Goal: Information Seeking & Learning: Learn about a topic

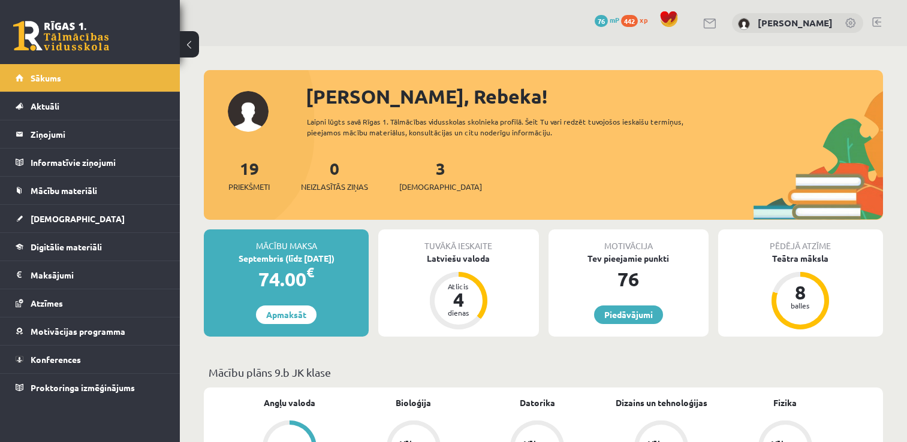
scroll to position [11, 0]
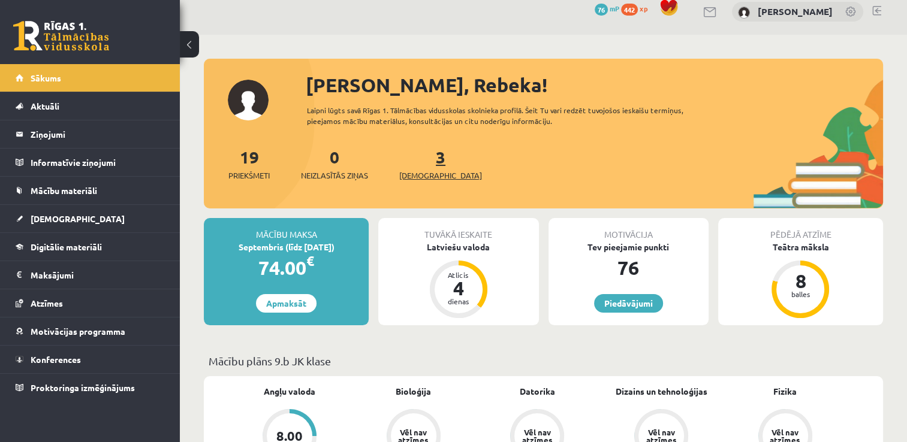
click at [419, 161] on div "3 Ieskaites" at bounding box center [440, 162] width 83 height 37
click at [419, 161] on link "3 Ieskaites" at bounding box center [440, 163] width 83 height 35
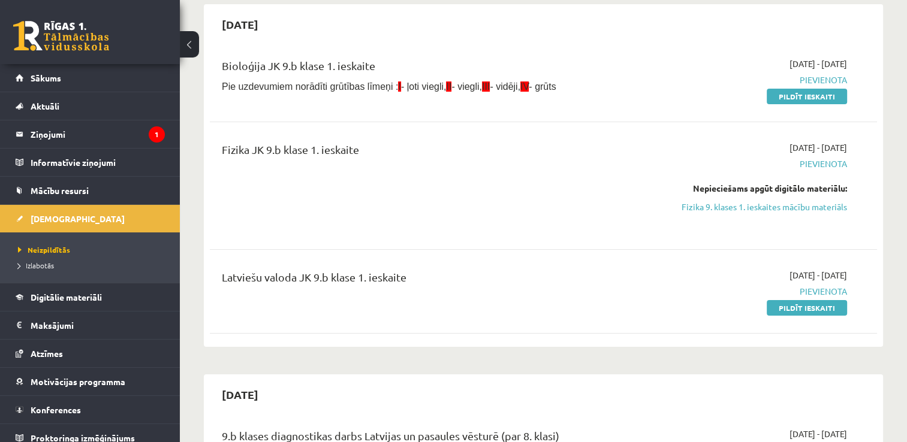
scroll to position [117, 0]
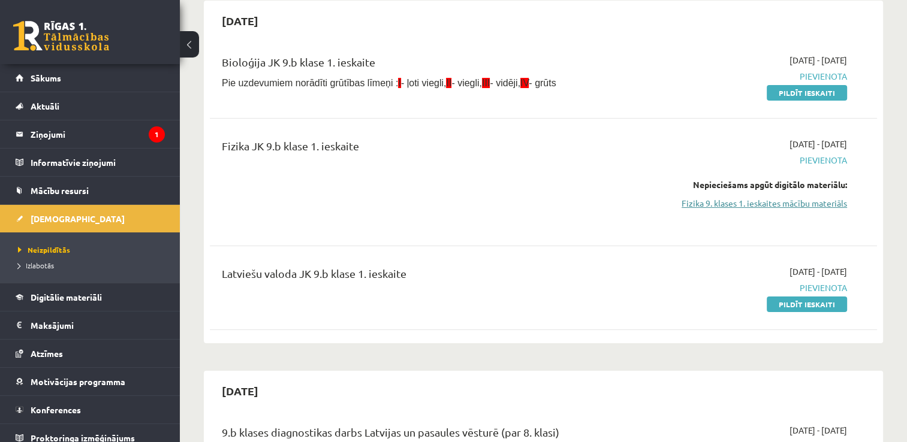
click at [783, 199] on link "Fizika 9. klases 1. ieskaites mācību materiāls" at bounding box center [748, 203] width 197 height 13
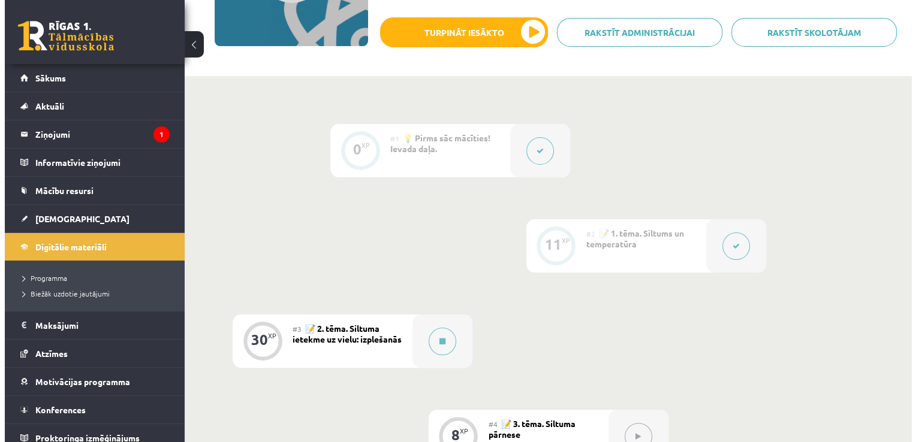
scroll to position [213, 0]
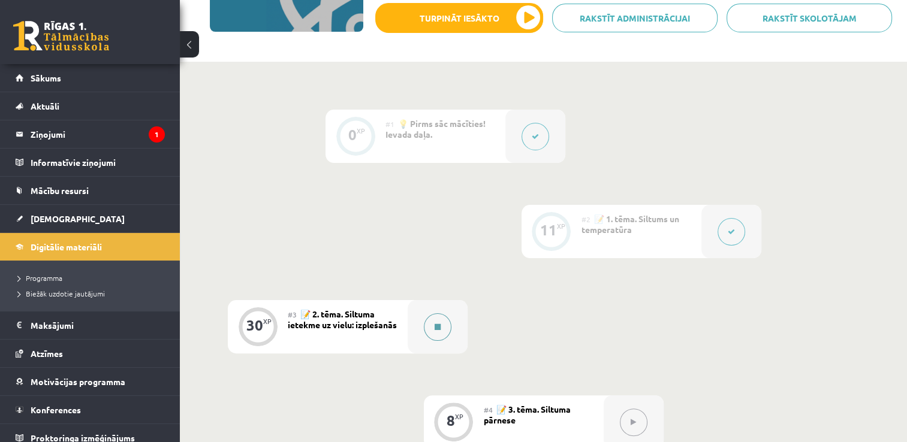
click at [428, 344] on div at bounding box center [438, 326] width 60 height 53
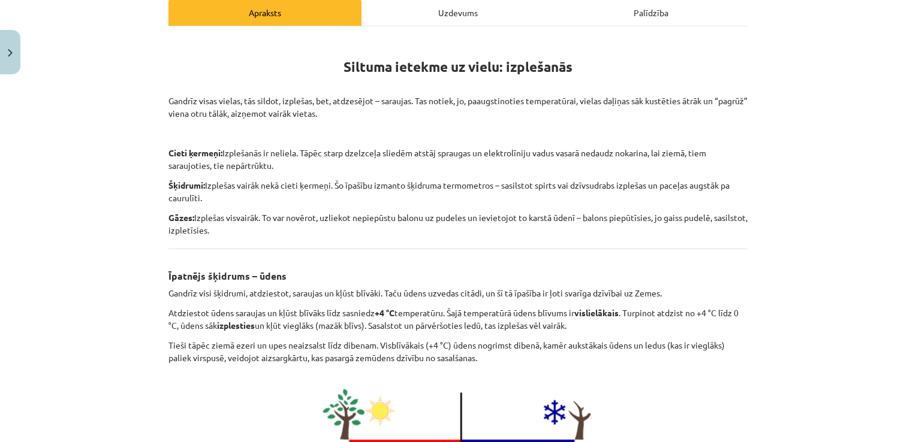
scroll to position [173, 0]
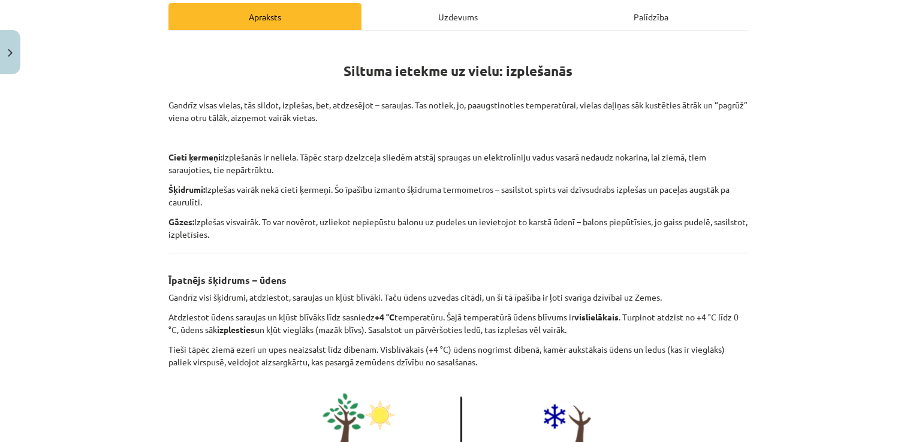
click at [475, 16] on div "Uzdevums" at bounding box center [457, 16] width 193 height 27
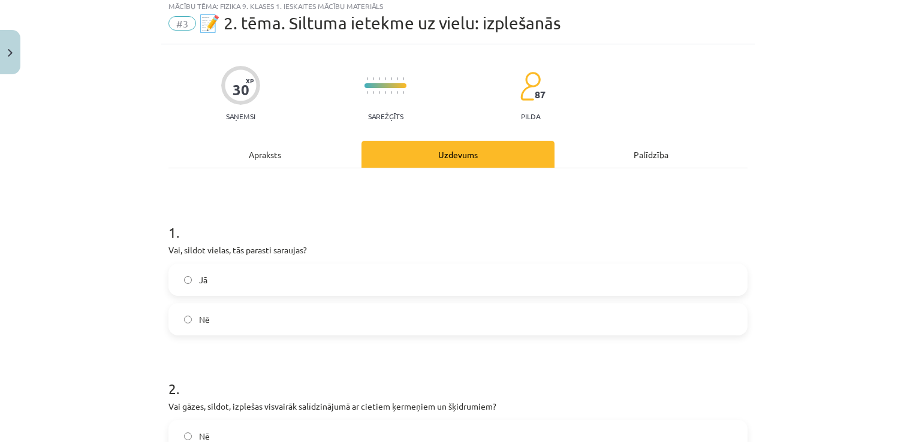
scroll to position [30, 0]
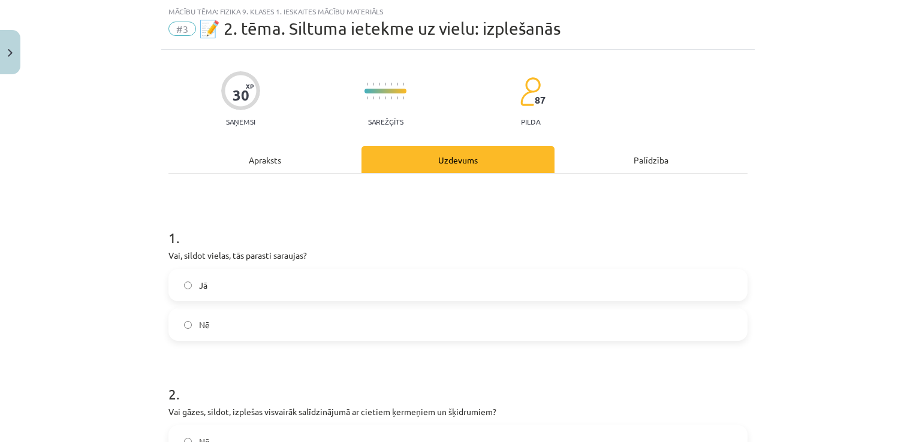
click at [263, 161] on div "Apraksts" at bounding box center [264, 159] width 193 height 27
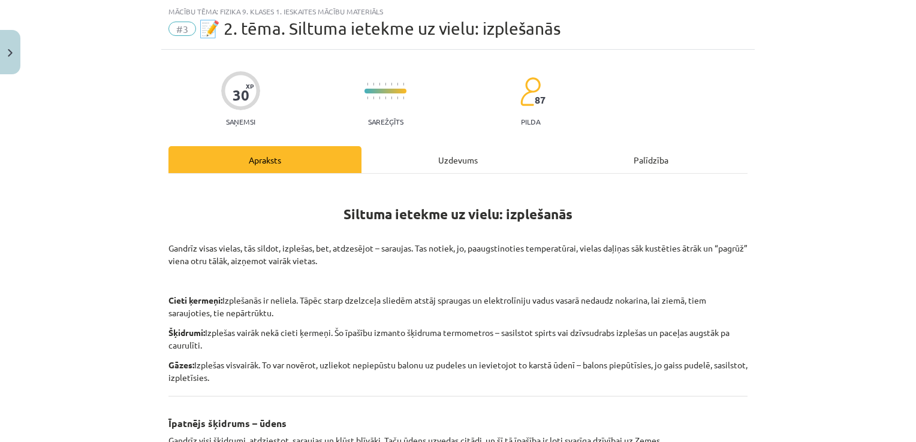
click at [455, 162] on div "Uzdevums" at bounding box center [457, 159] width 193 height 27
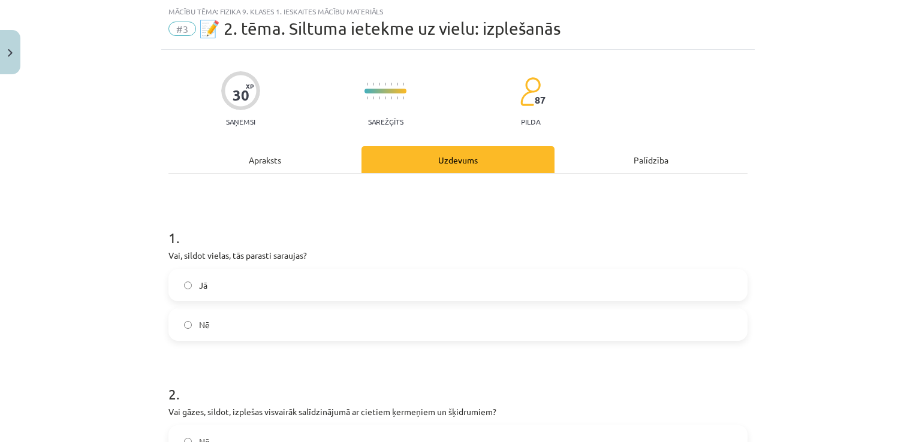
click at [278, 167] on div "Apraksts" at bounding box center [264, 159] width 193 height 27
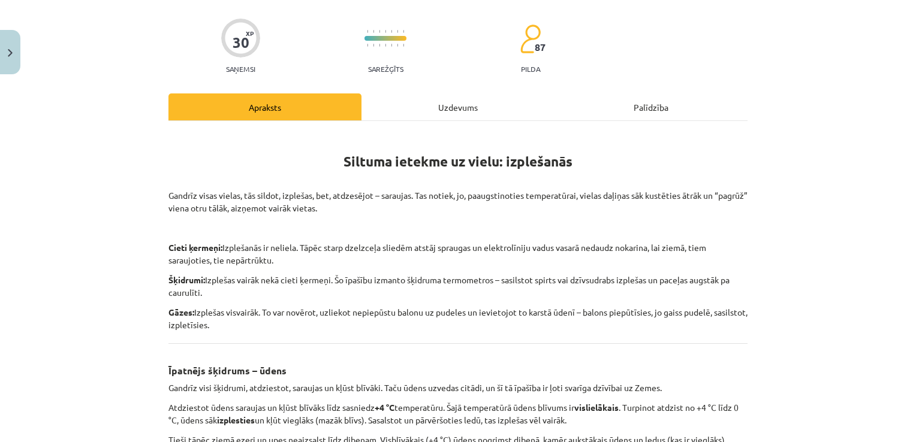
scroll to position [82, 0]
click at [458, 105] on div "Uzdevums" at bounding box center [457, 107] width 193 height 27
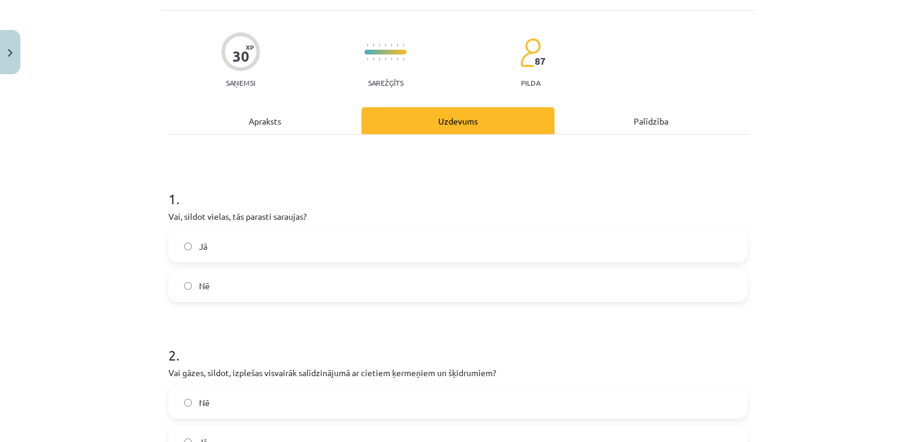
scroll to position [101, 0]
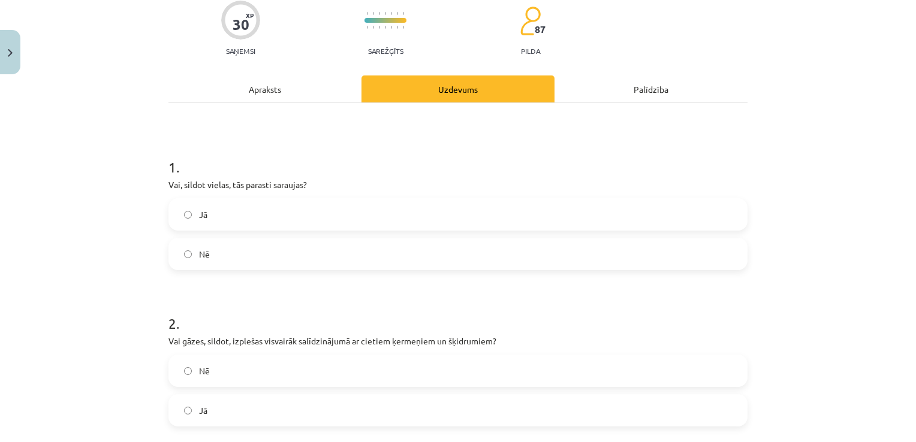
click at [288, 96] on div "Apraksts" at bounding box center [264, 89] width 193 height 27
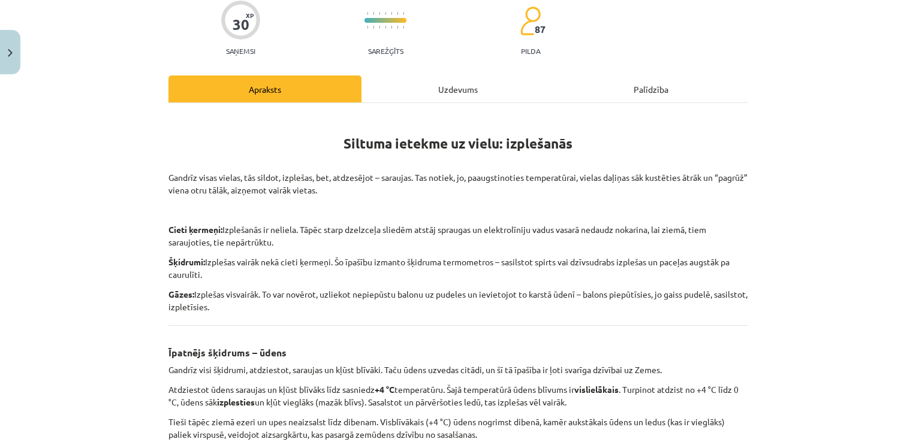
scroll to position [30, 0]
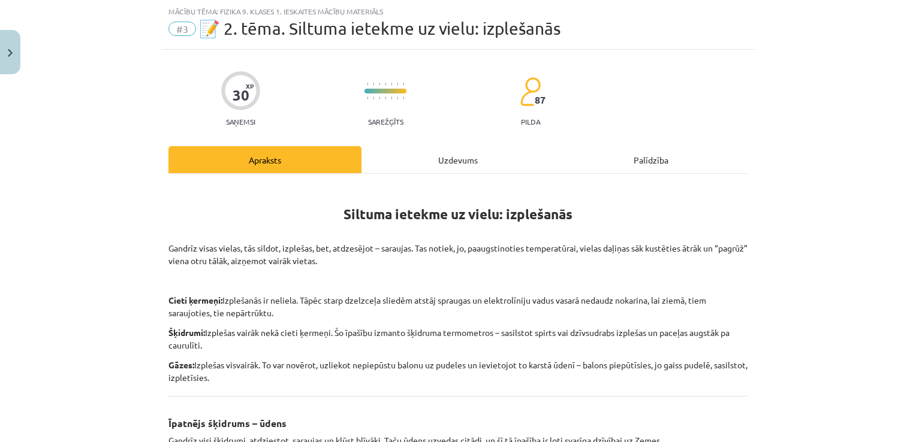
click at [440, 159] on div "Uzdevums" at bounding box center [457, 159] width 193 height 27
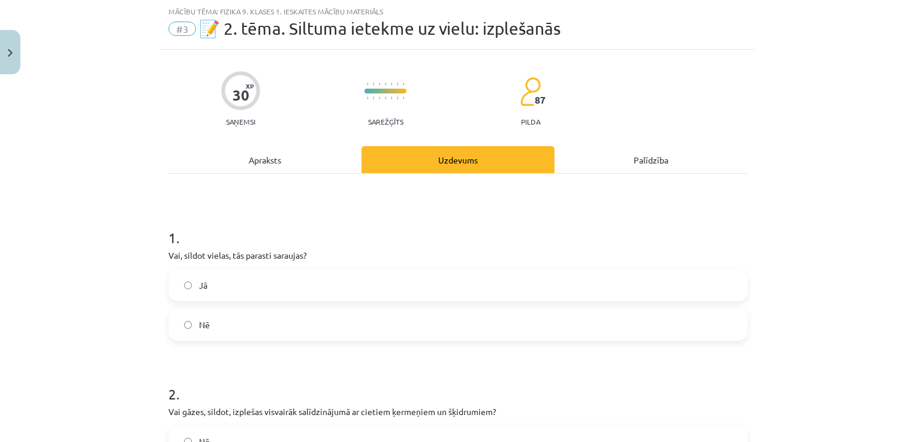
click at [270, 317] on label "Nē" at bounding box center [458, 325] width 577 height 30
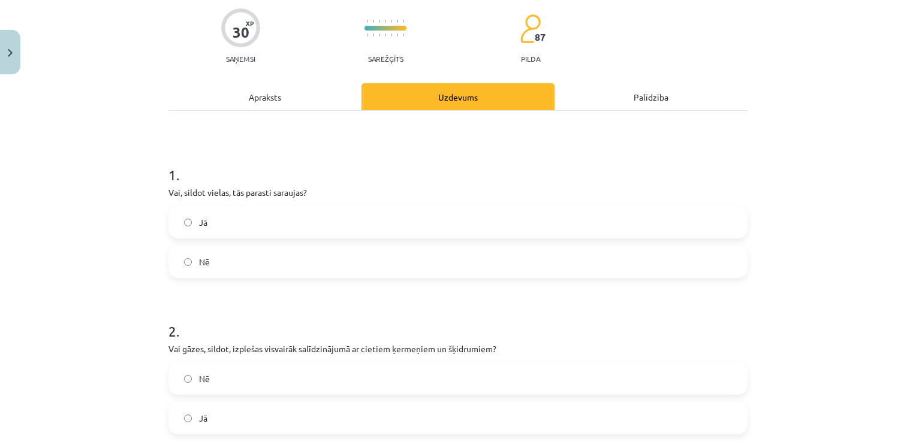
scroll to position [91, 0]
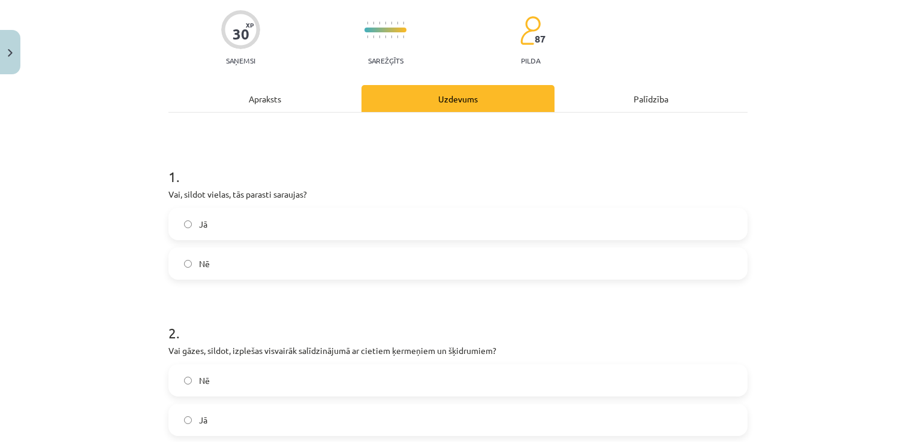
click at [320, 97] on div "Apraksts" at bounding box center [264, 98] width 193 height 27
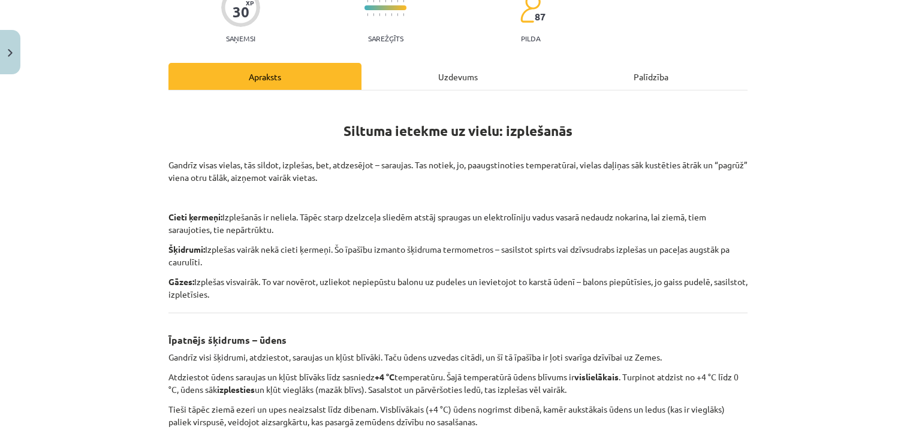
scroll to position [114, 0]
click at [439, 86] on div "Uzdevums" at bounding box center [457, 75] width 193 height 27
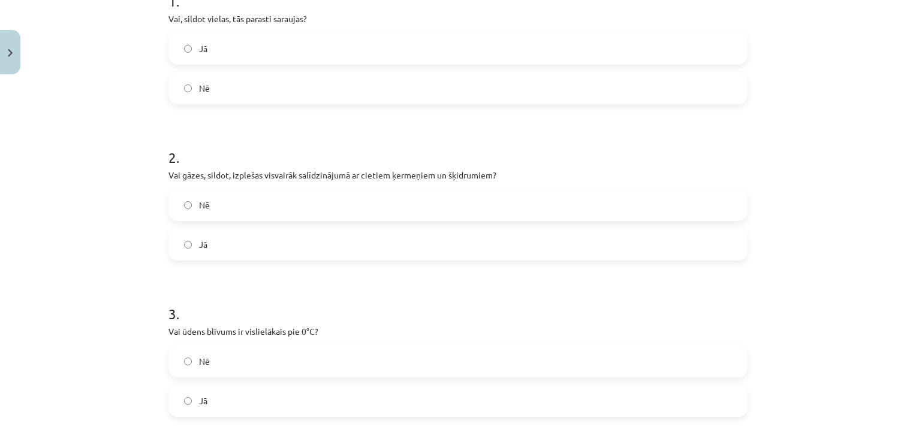
scroll to position [268, 0]
click at [383, 240] on label "Jā" at bounding box center [458, 243] width 577 height 30
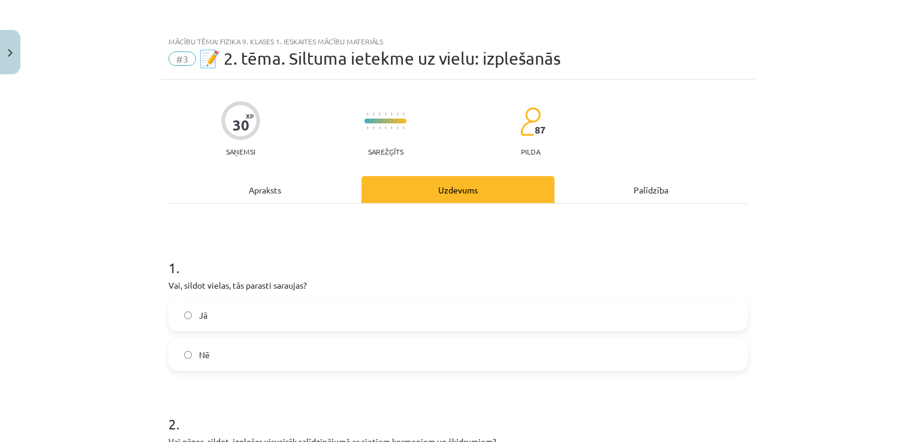
click at [285, 185] on div "Apraksts" at bounding box center [264, 189] width 193 height 27
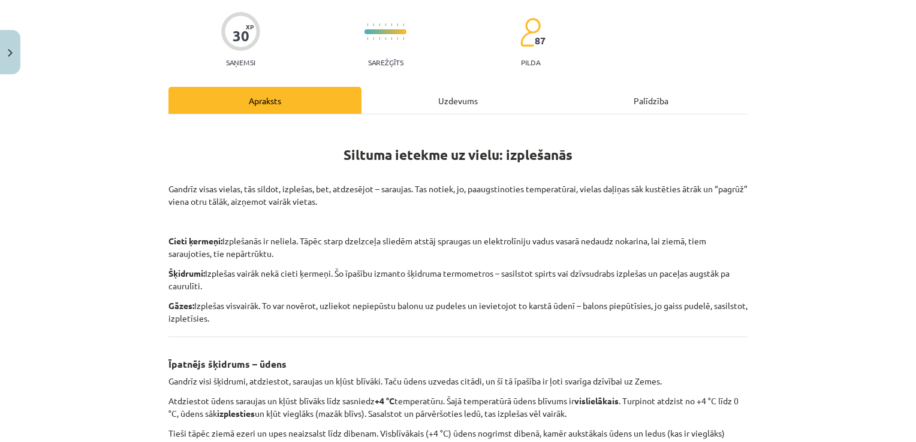
scroll to position [90, 0]
click at [445, 97] on div "Uzdevums" at bounding box center [457, 99] width 193 height 27
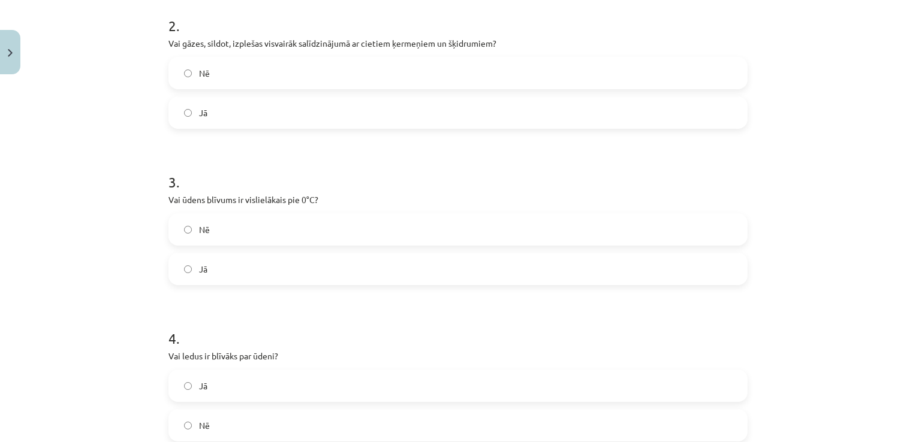
scroll to position [399, 0]
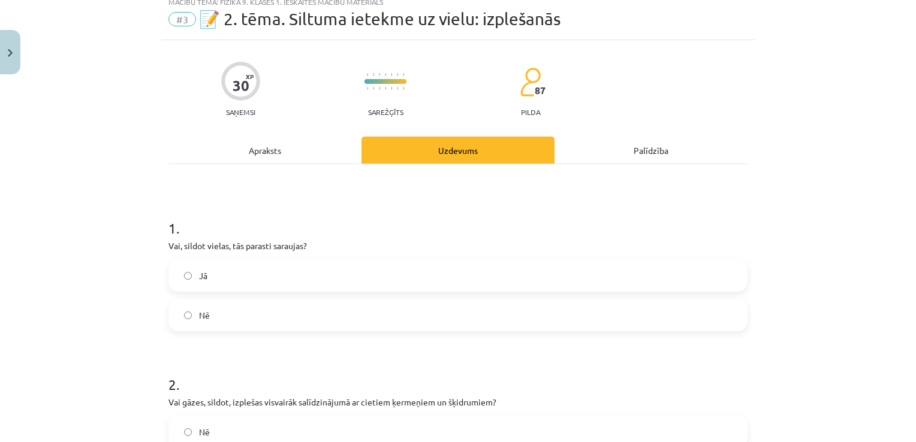
click at [267, 146] on div "Apraksts" at bounding box center [264, 150] width 193 height 27
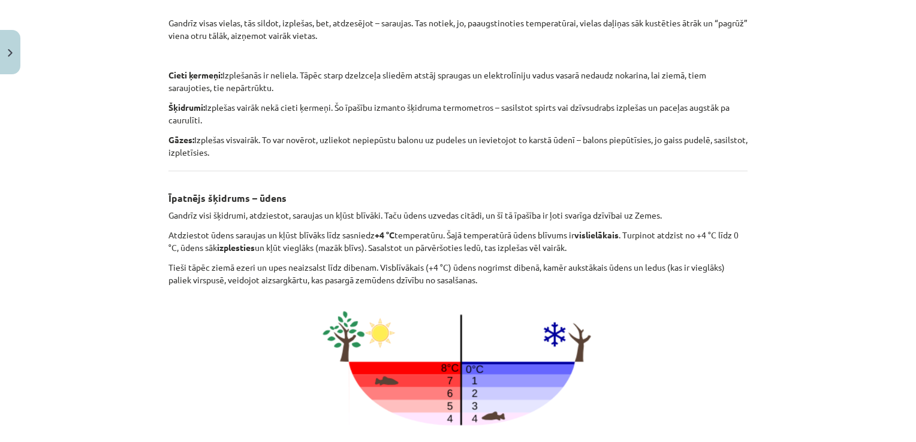
scroll to position [0, 0]
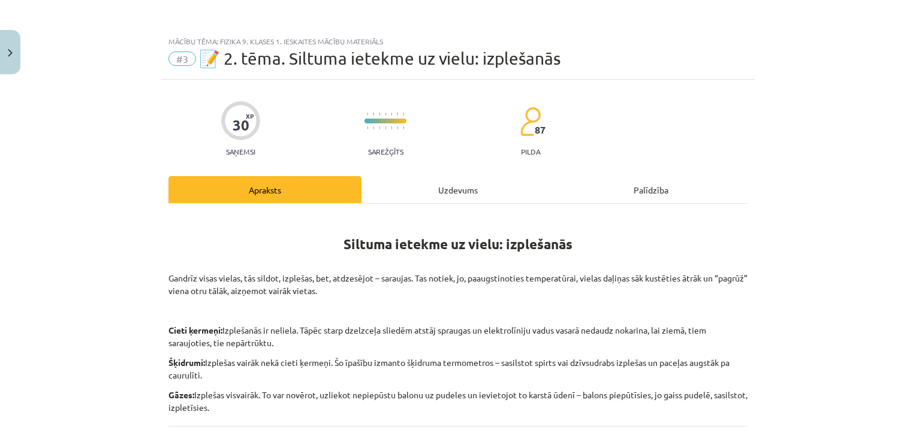
click at [441, 185] on div "Uzdevums" at bounding box center [457, 189] width 193 height 27
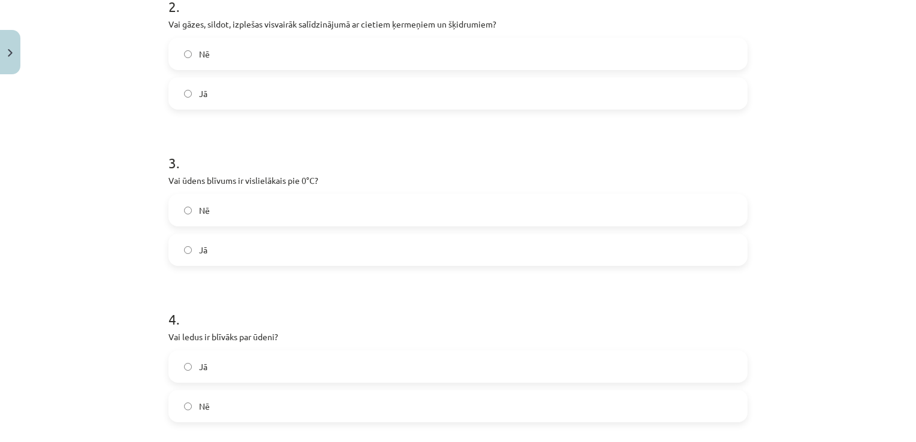
scroll to position [418, 0]
click at [364, 211] on label "Nē" at bounding box center [458, 210] width 577 height 30
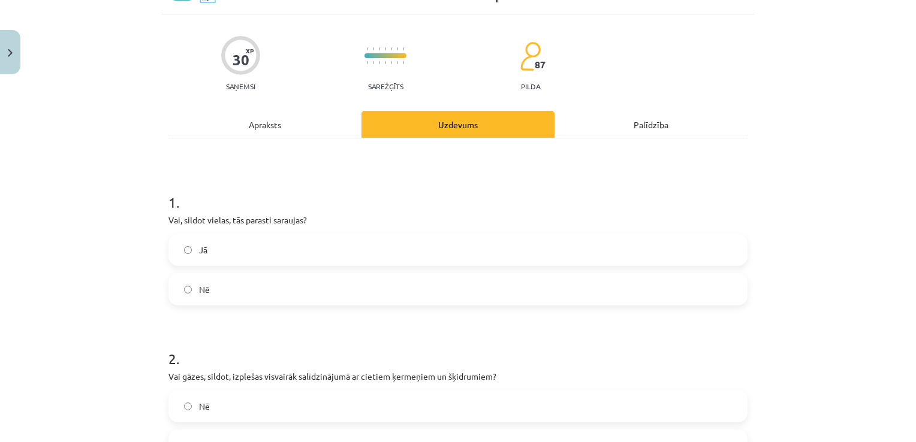
scroll to position [0, 0]
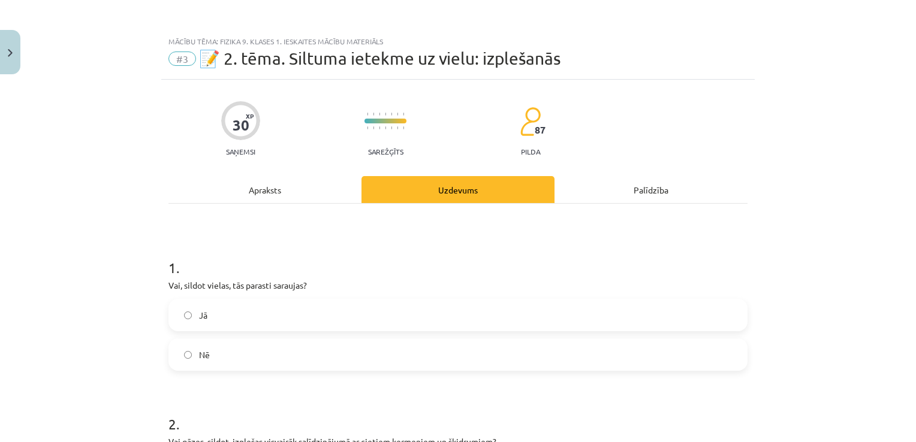
click at [291, 191] on div "Apraksts" at bounding box center [264, 189] width 193 height 27
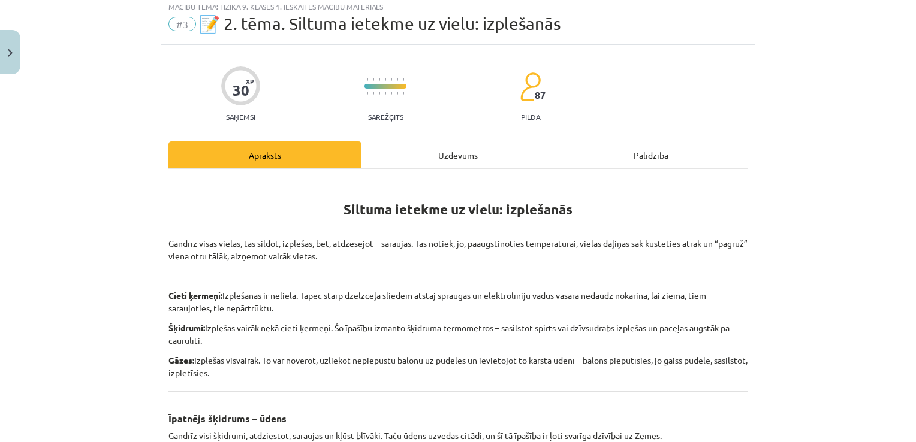
scroll to position [31, 0]
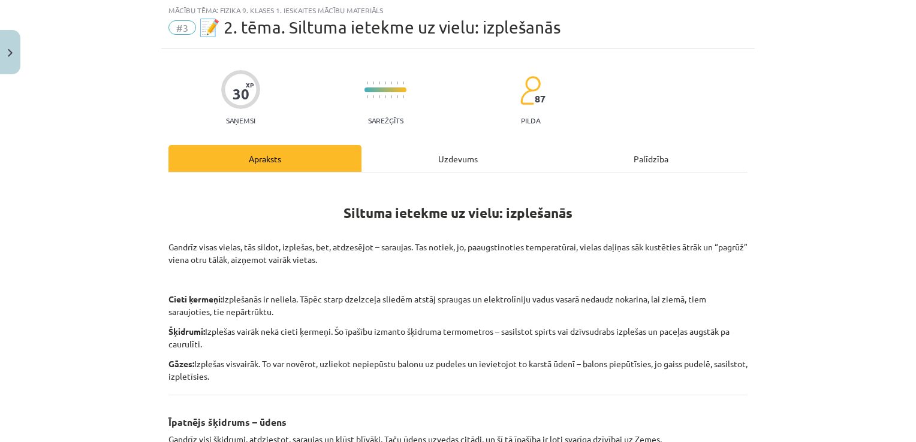
click at [436, 152] on div "Uzdevums" at bounding box center [457, 158] width 193 height 27
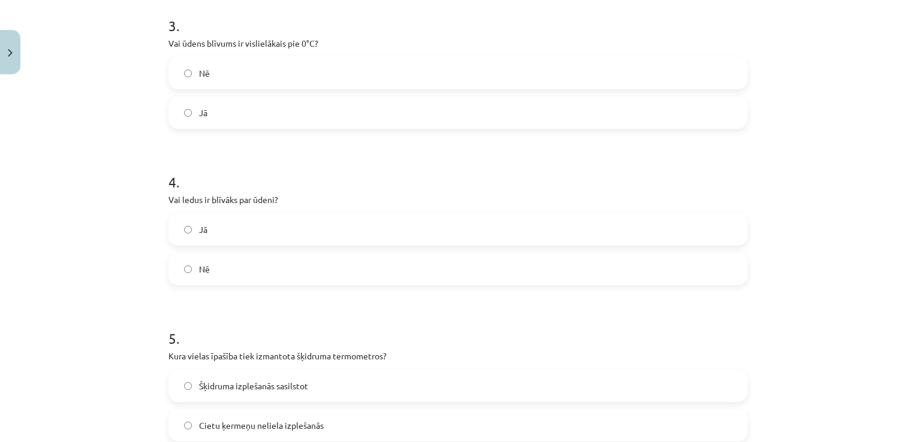
scroll to position [556, 0]
click at [375, 277] on label "Nē" at bounding box center [458, 269] width 577 height 30
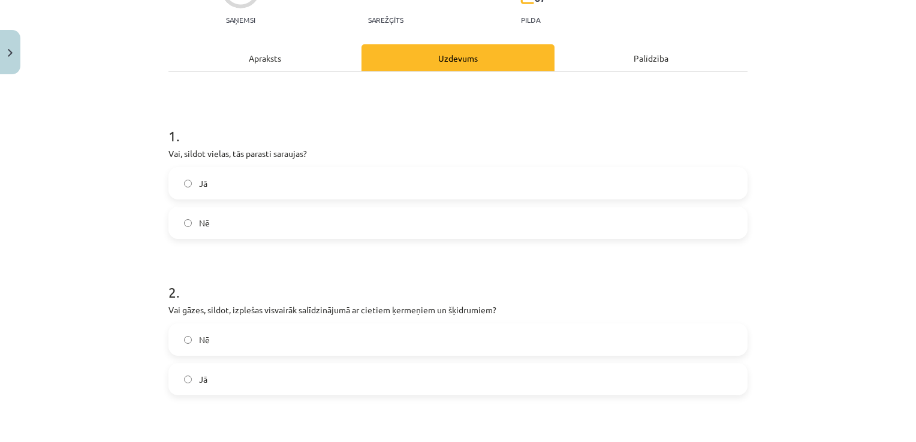
scroll to position [131, 0]
click at [314, 60] on div "Apraksts" at bounding box center [264, 58] width 193 height 27
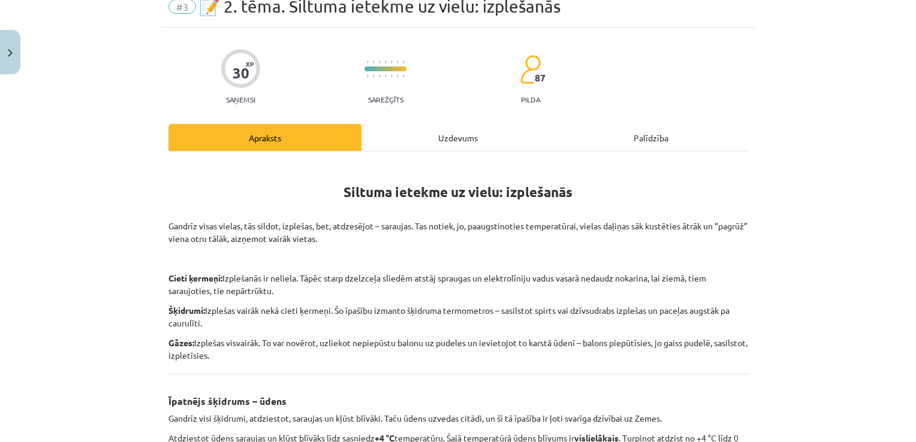
scroll to position [53, 0]
click at [436, 123] on div "Uzdevums" at bounding box center [457, 136] width 193 height 27
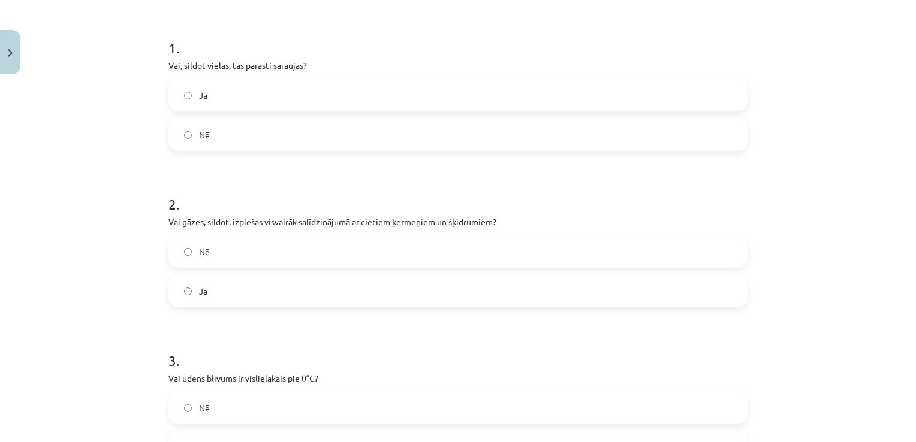
scroll to position [0, 0]
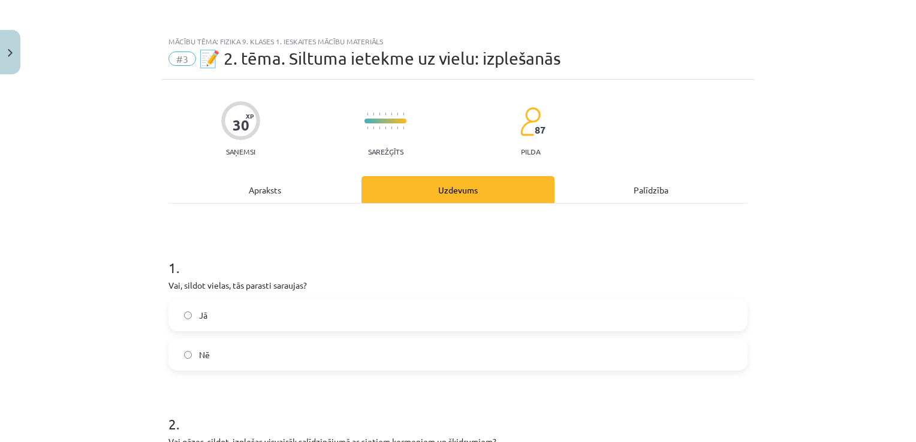
click at [288, 183] on div "Apraksts" at bounding box center [264, 189] width 193 height 27
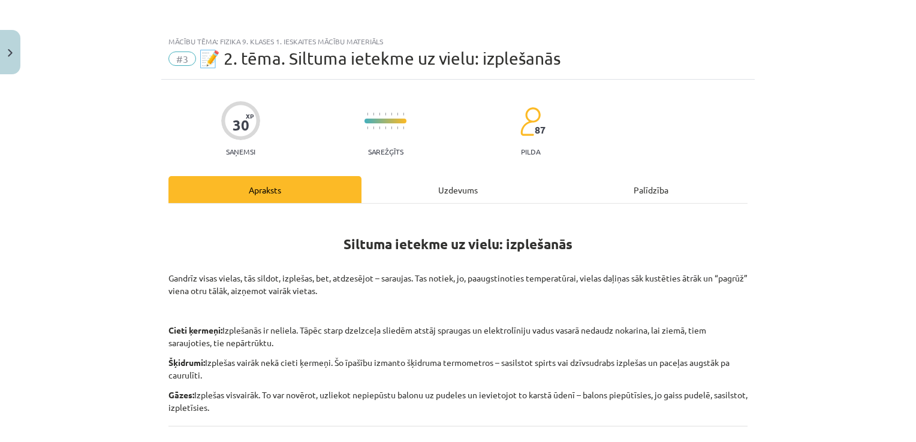
click at [458, 191] on div "Uzdevums" at bounding box center [457, 189] width 193 height 27
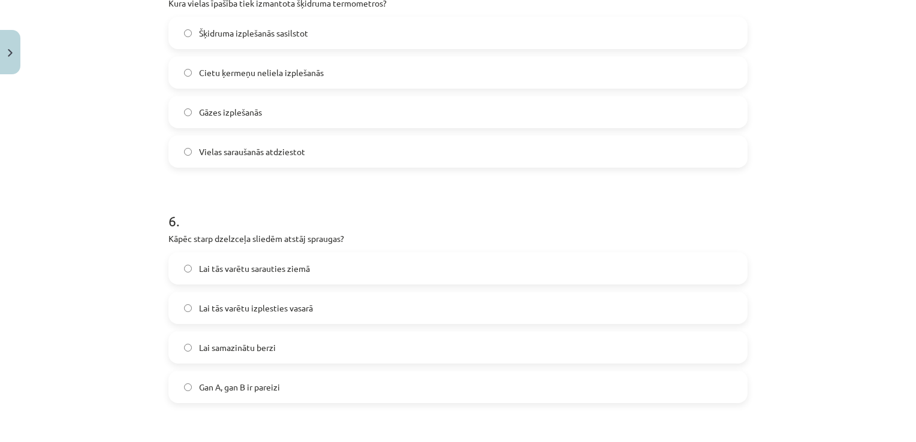
scroll to position [956, 0]
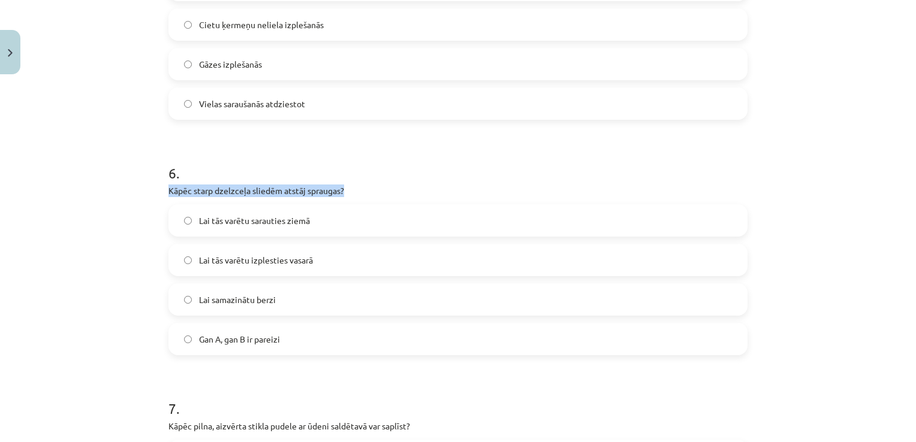
drag, startPoint x: 165, startPoint y: 189, endPoint x: 381, endPoint y: 192, distance: 216.4
click at [381, 192] on p "Kāpēc starp dzelzceļa sliedēm atstāj spraugas?" at bounding box center [457, 191] width 579 height 13
copy p "Kāpēc starp dzelzceļa sliedēm atstāj spraugas?"
click at [279, 272] on label "Lai tās varētu izplesties vasarā" at bounding box center [458, 260] width 577 height 30
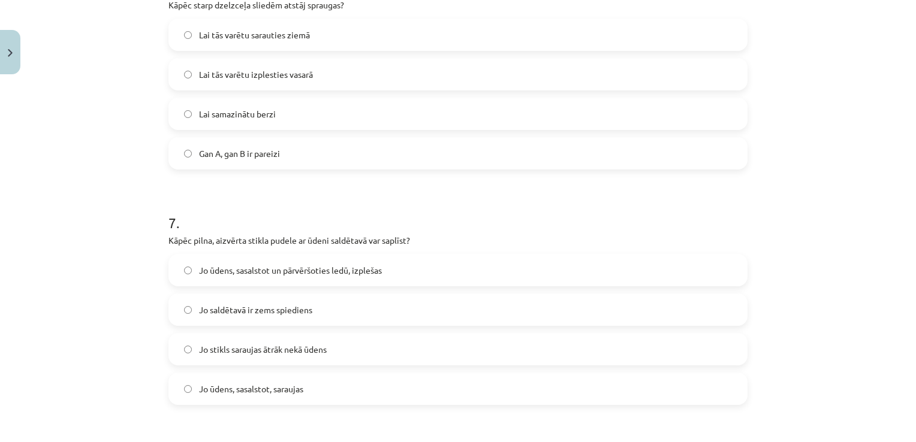
scroll to position [1140, 0]
click at [279, 272] on span "Jo ūdens, sasalstot un pārvēršoties ledū, izplešas" at bounding box center [290, 273] width 183 height 13
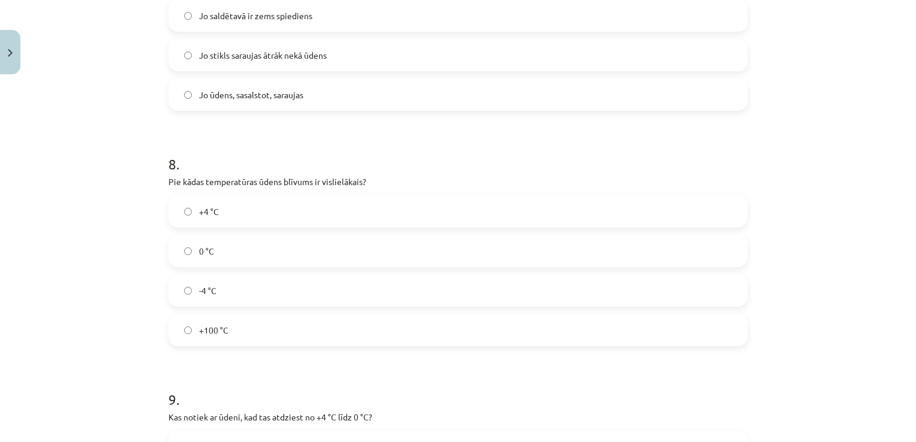
scroll to position [1437, 0]
click at [340, 203] on label "+4 °C" at bounding box center [458, 211] width 577 height 30
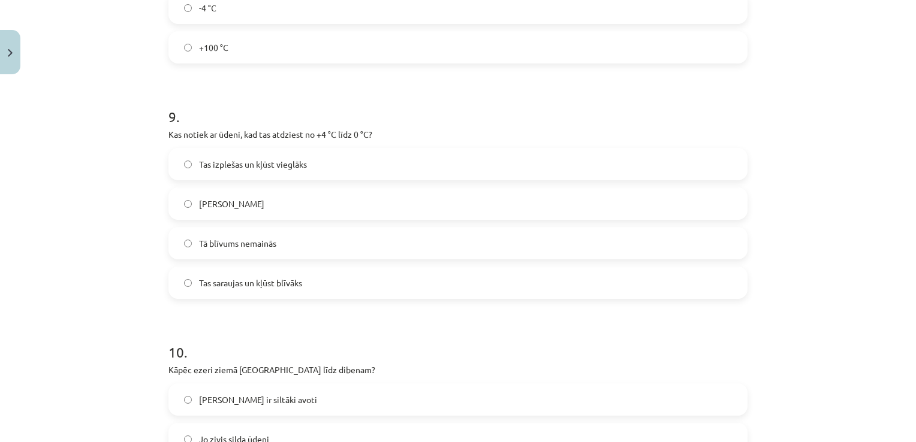
scroll to position [1720, 0]
click at [321, 159] on label "Tas izplešas un kļūst vieglāks" at bounding box center [458, 164] width 577 height 30
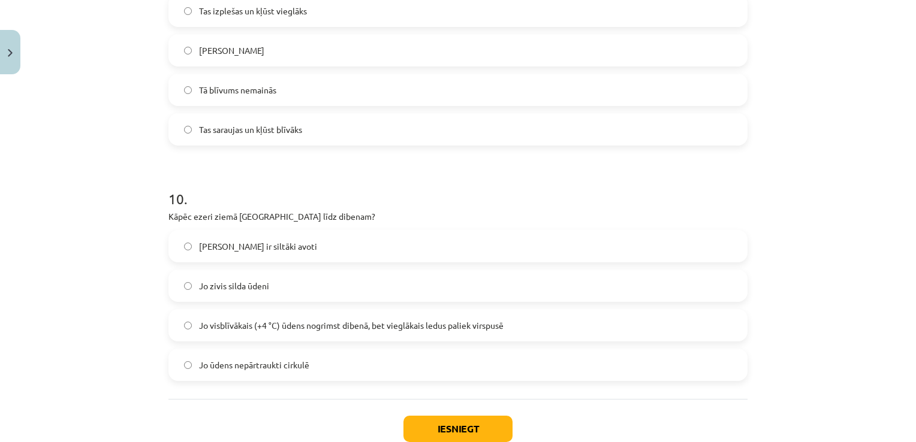
scroll to position [1876, 0]
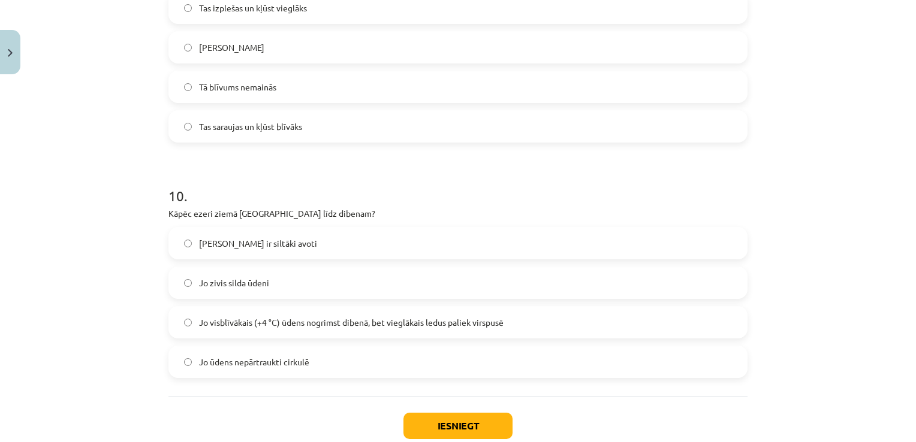
click at [381, 312] on label "Jo visblīvākais (+4 °C) ūdens nogrimst dibenā, bet vieglākais ledus paliek virs…" at bounding box center [458, 323] width 577 height 30
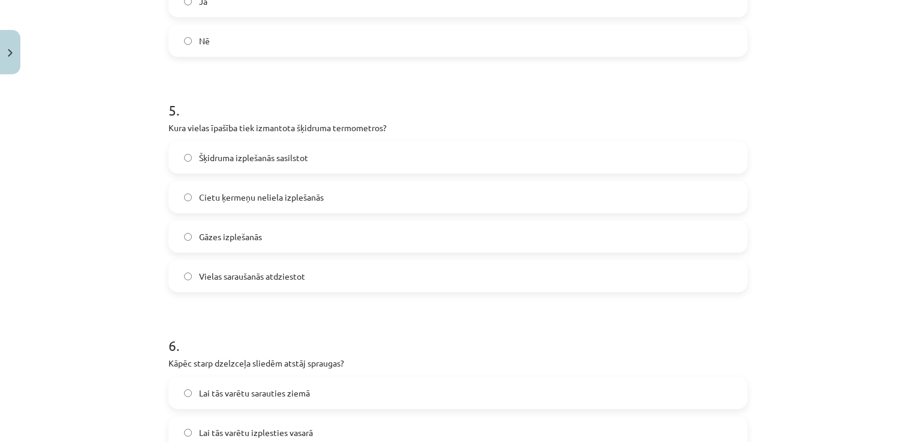
scroll to position [783, 0]
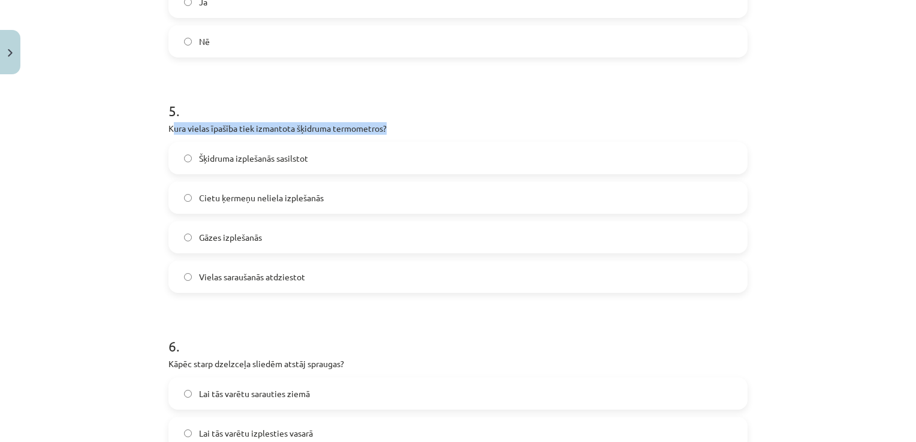
drag, startPoint x: 168, startPoint y: 128, endPoint x: 390, endPoint y: 131, distance: 222.4
click at [390, 131] on p "Kura vielas īpašība tiek izmantota šķidruma termometros?" at bounding box center [457, 128] width 579 height 13
click at [212, 89] on h1 "5 ." at bounding box center [457, 100] width 579 height 37
drag, startPoint x: 165, startPoint y: 126, endPoint x: 419, endPoint y: 131, distance: 253.6
click at [419, 131] on p "Kura vielas īpašība tiek izmantota šķidruma termometros?" at bounding box center [457, 128] width 579 height 13
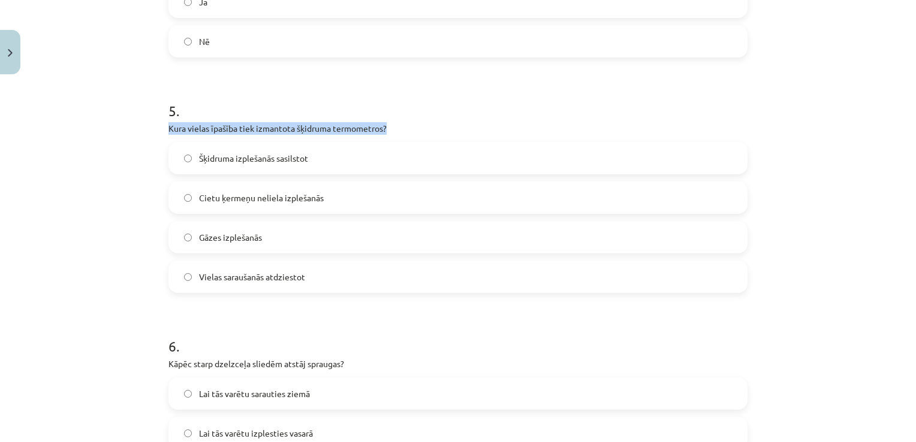
copy p "Kura vielas īpašība tiek izmantota šķidruma termometros?"
click at [367, 159] on label "Šķidruma izplešanās sasilstot" at bounding box center [458, 158] width 577 height 30
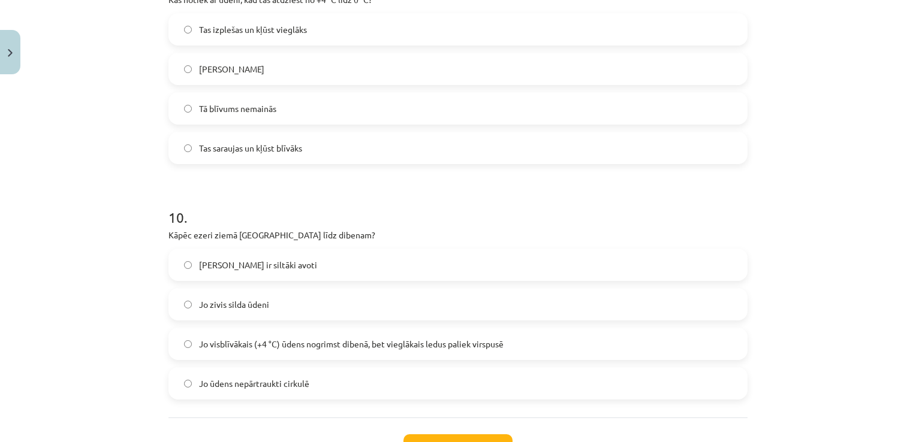
scroll to position [1949, 0]
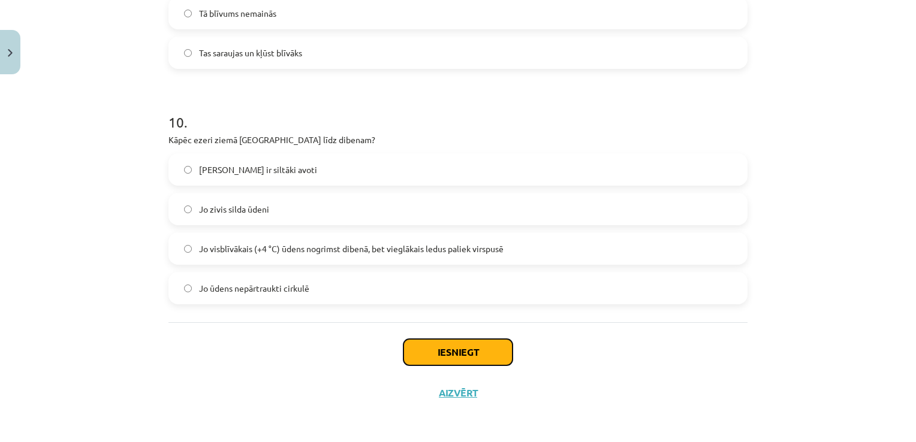
click at [456, 346] on button "Iesniegt" at bounding box center [457, 352] width 109 height 26
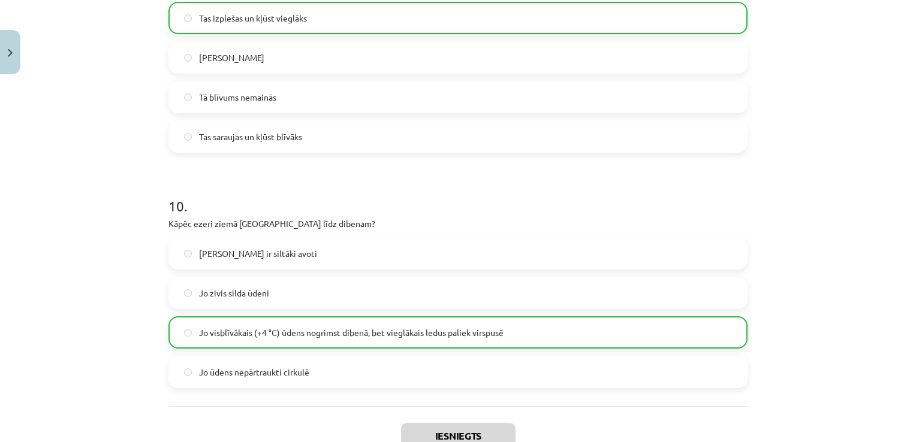
scroll to position [1988, 0]
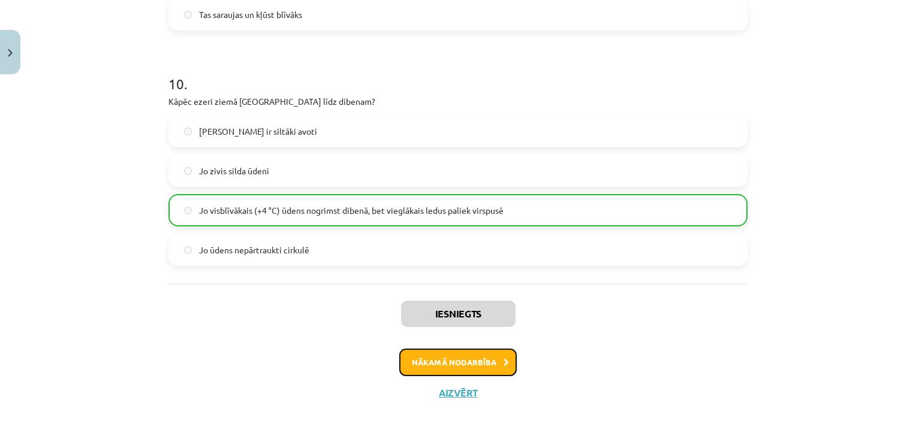
click at [467, 363] on button "Nākamā nodarbība" at bounding box center [457, 363] width 117 height 28
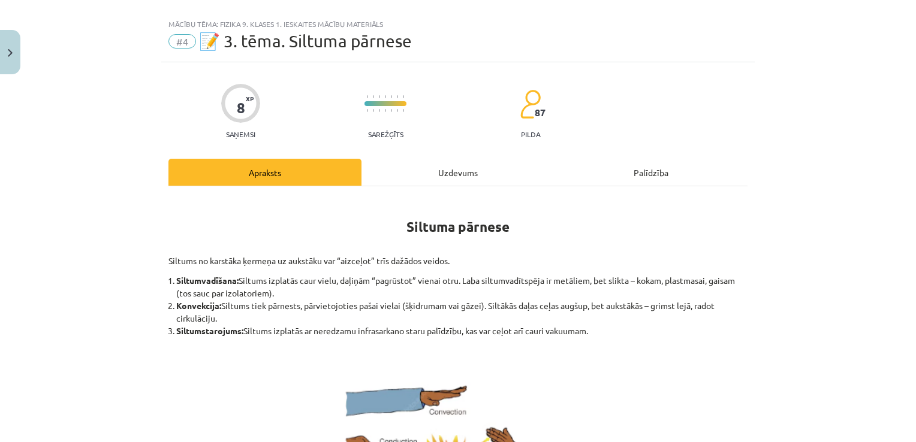
scroll to position [0, 0]
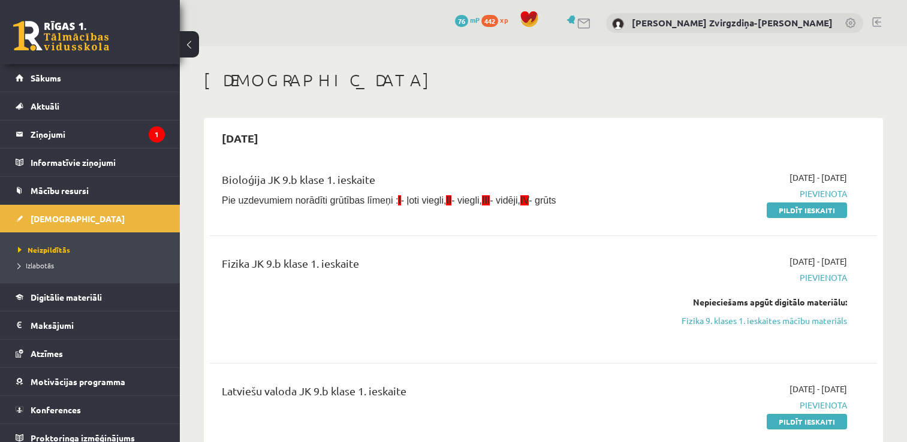
scroll to position [117, 0]
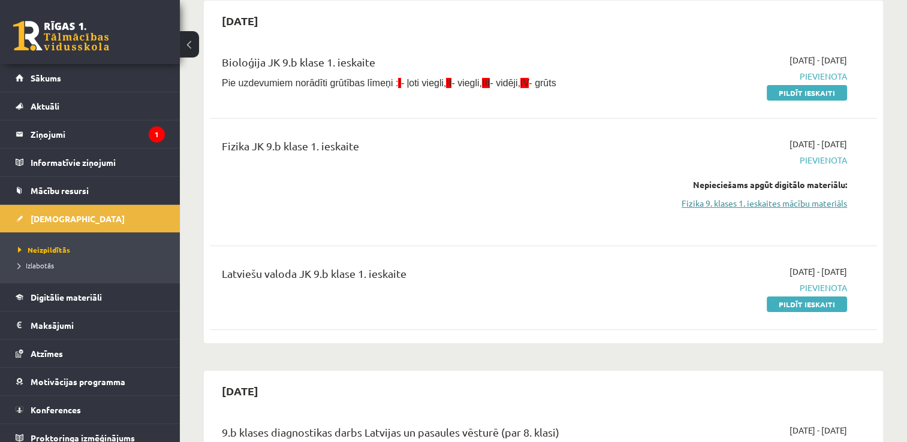
click at [734, 202] on link "Fizika 9. klases 1. ieskaites mācību materiāls" at bounding box center [748, 203] width 197 height 13
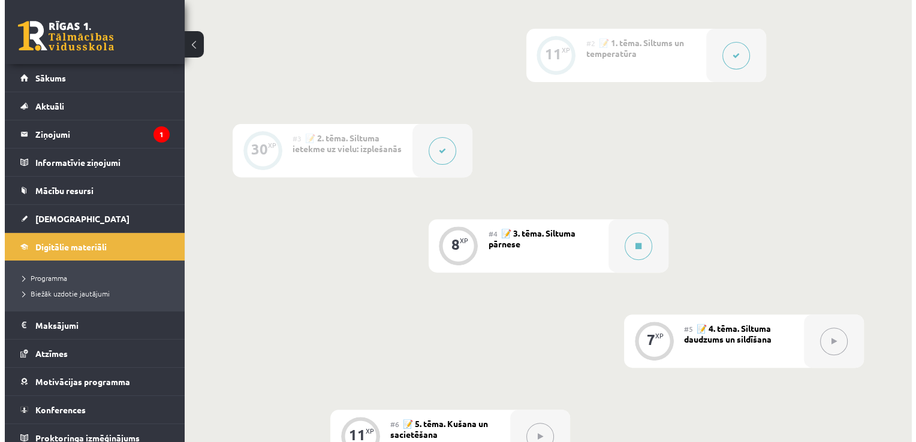
scroll to position [456, 0]
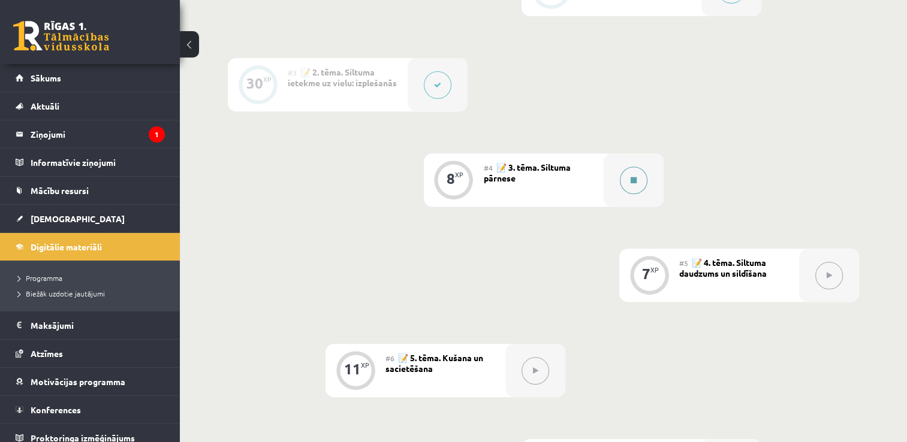
click at [632, 186] on button at bounding box center [634, 181] width 28 height 28
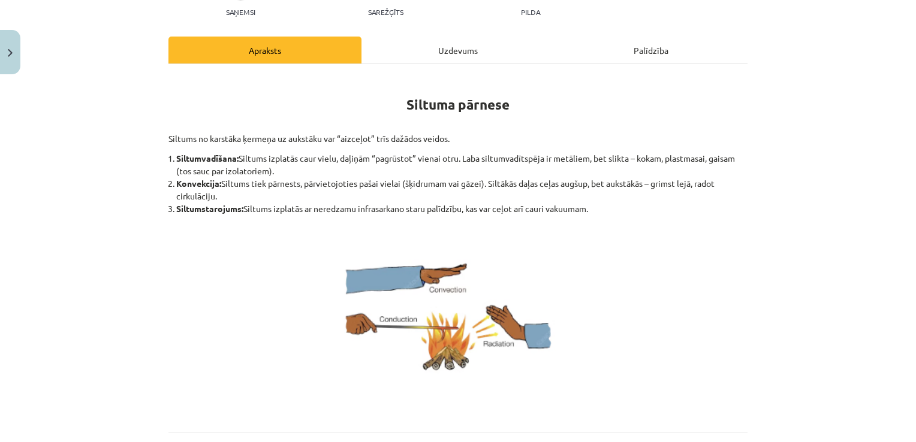
scroll to position [127, 0]
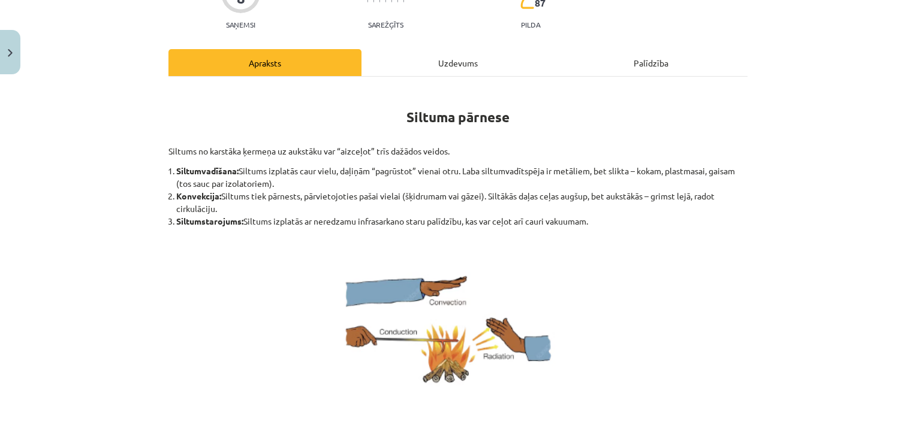
click at [446, 66] on div "Uzdevums" at bounding box center [457, 62] width 193 height 27
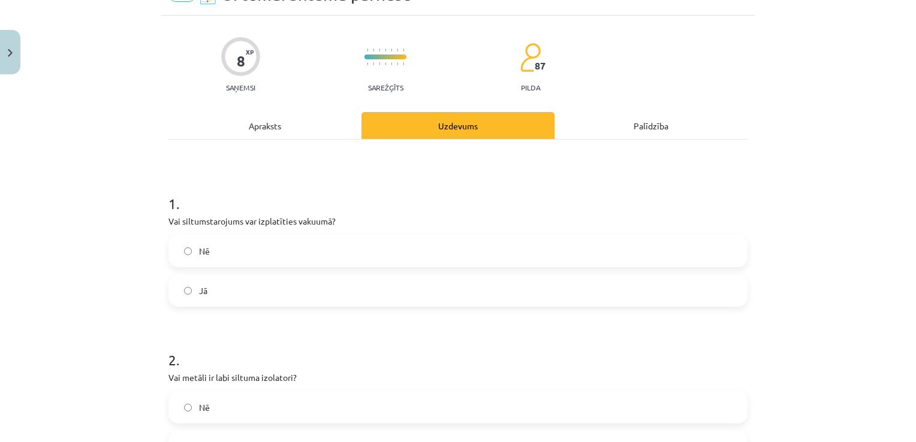
scroll to position [74, 0]
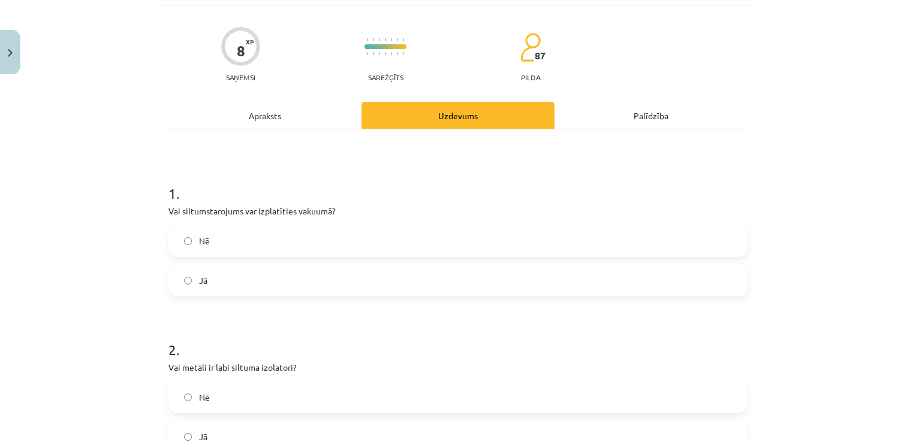
click at [287, 128] on div "Apraksts" at bounding box center [264, 115] width 193 height 27
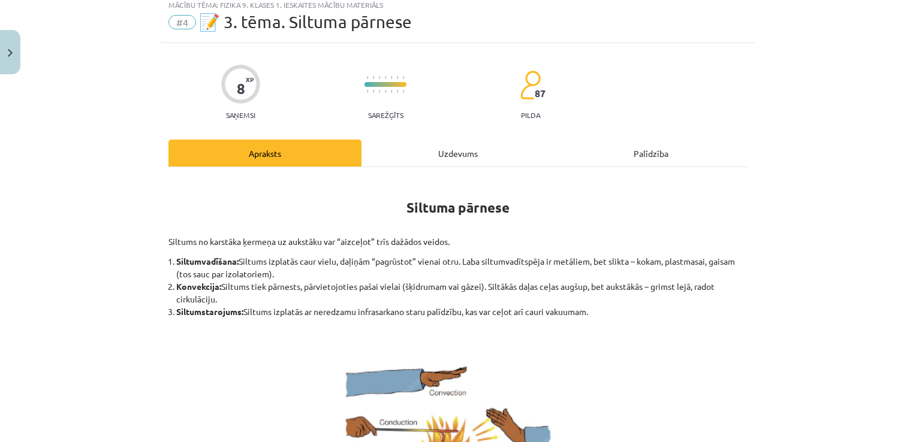
scroll to position [30, 0]
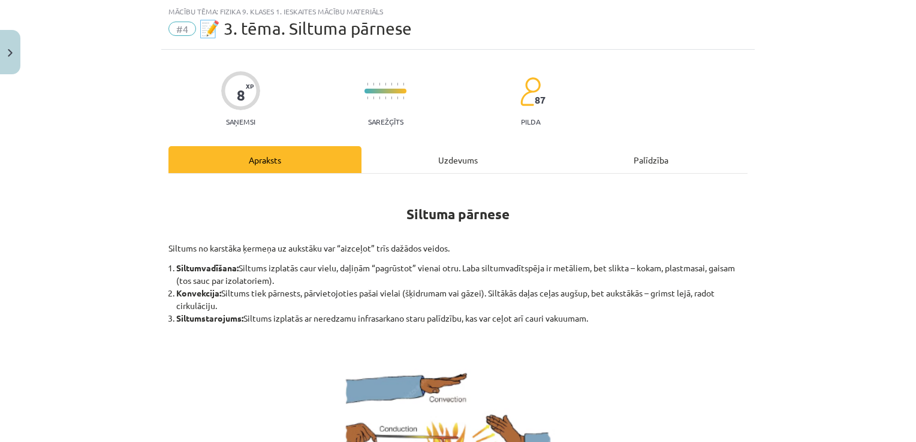
click at [456, 152] on div "Uzdevums" at bounding box center [457, 159] width 193 height 27
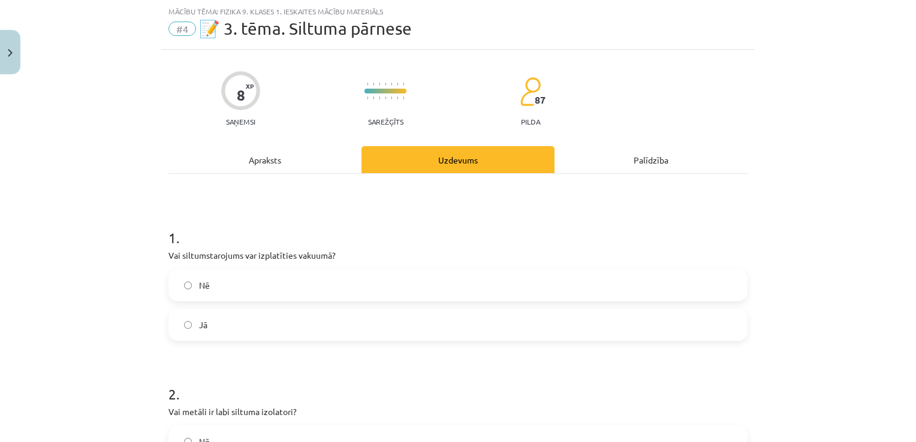
click at [204, 320] on label "Jā" at bounding box center [458, 325] width 577 height 30
click at [273, 167] on div "Apraksts" at bounding box center [264, 159] width 193 height 27
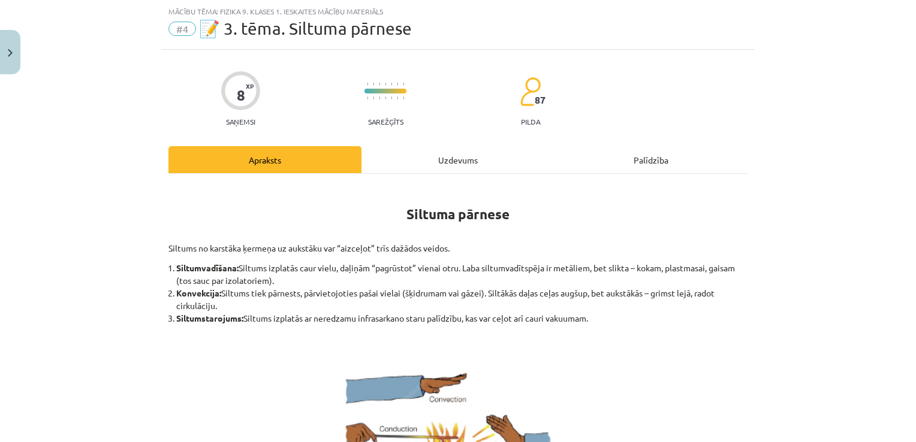
click at [475, 165] on div "Uzdevums" at bounding box center [457, 159] width 193 height 27
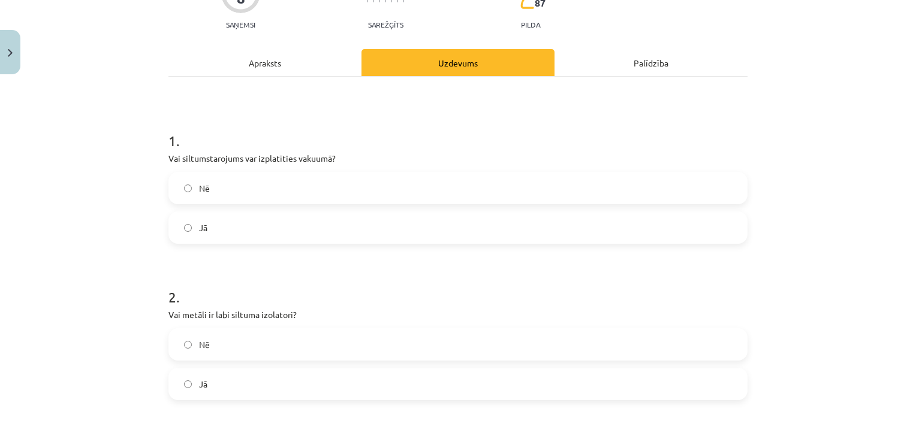
scroll to position [187, 0]
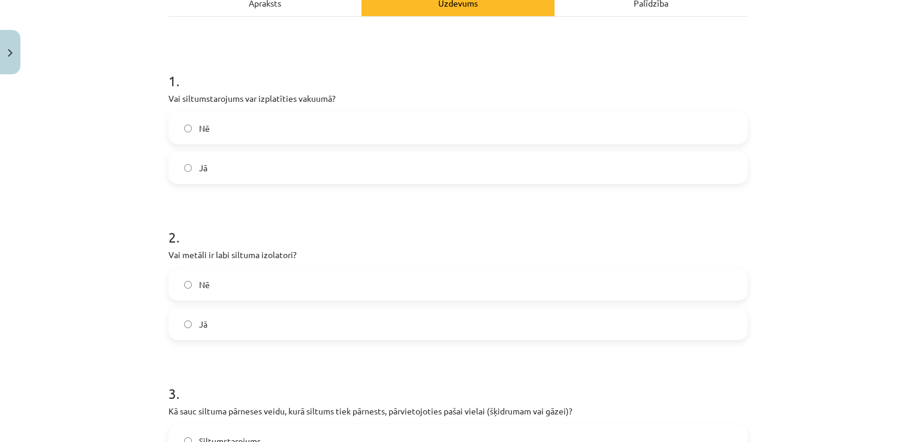
click at [409, 305] on div "Nē Jā" at bounding box center [457, 305] width 579 height 72
click at [411, 290] on label "Nē" at bounding box center [458, 285] width 577 height 30
click at [619, 356] on form "1 . Vai siltumstarojums var izplatīties vakuumā? Nē Jā 2 . Vai metāli ir labi s…" at bounding box center [457, 432] width 579 height 760
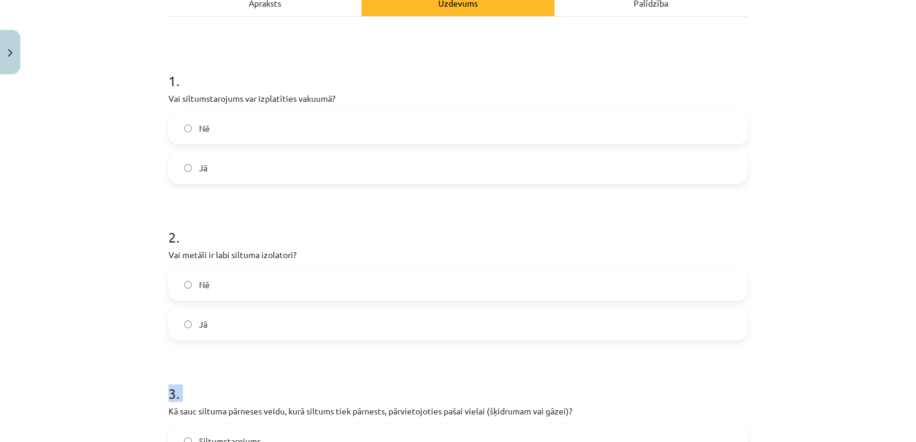
click at [812, 355] on div "Mācību tēma: Fizika 9. klases 1. ieskaites mācību materiāls #4 📝 3. tēma. Siltu…" at bounding box center [458, 221] width 916 height 442
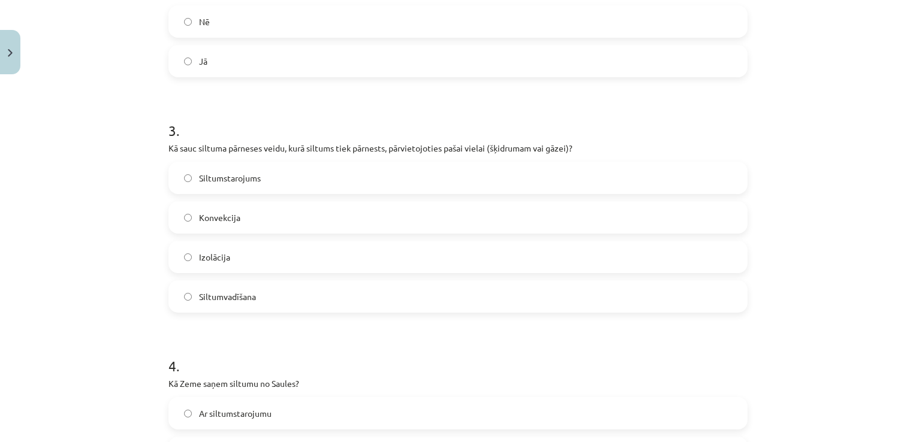
scroll to position [475, 0]
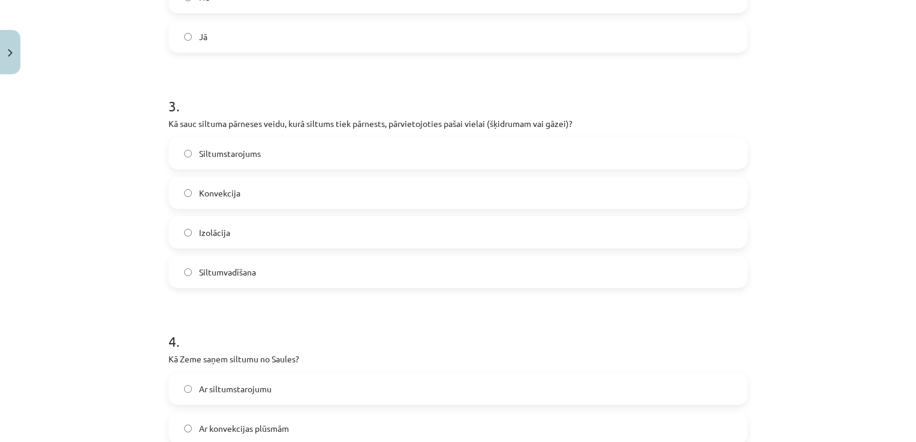
click at [328, 197] on label "Konvekcija" at bounding box center [458, 193] width 577 height 30
drag, startPoint x: 688, startPoint y: 368, endPoint x: 688, endPoint y: 393, distance: 25.2
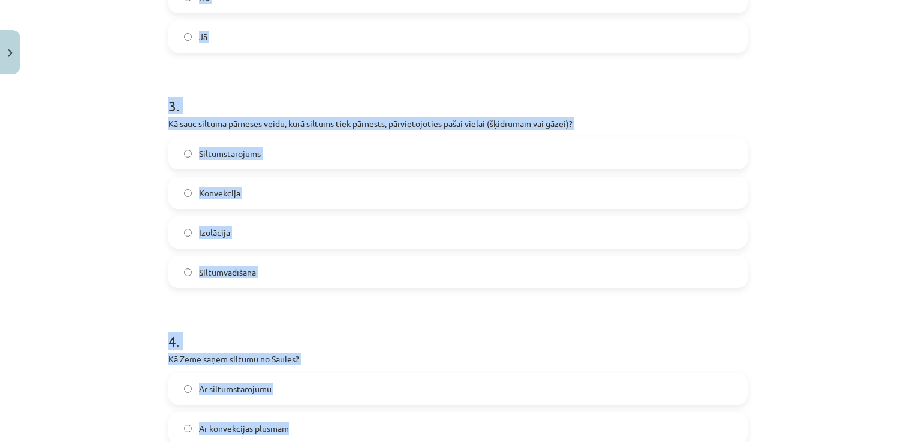
drag, startPoint x: 688, startPoint y: 393, endPoint x: 918, endPoint y: 438, distance: 233.8
drag, startPoint x: 918, startPoint y: 438, endPoint x: 851, endPoint y: 428, distance: 67.8
click at [851, 428] on div "Mācību tēma: Fizika 9. klases 1. ieskaites mācību materiāls #4 📝 3. tēma. Siltu…" at bounding box center [458, 221] width 916 height 442
click at [882, 441] on div "Mācību tēma: Fizika 9. klases 1. ieskaites mācību materiāls #4 📝 3. tēma. Siltu…" at bounding box center [458, 221] width 916 height 442
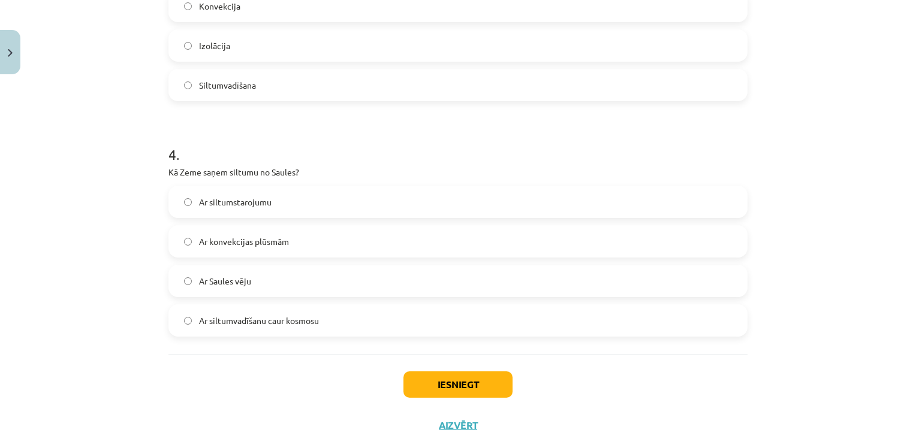
scroll to position [691, 0]
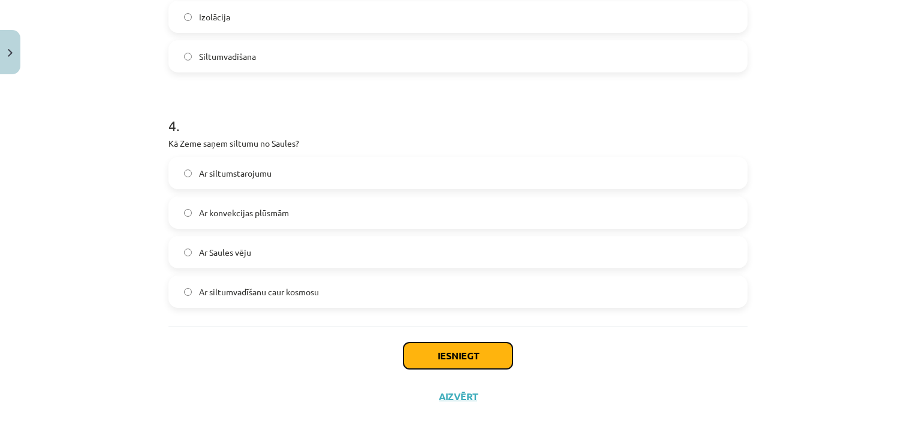
click at [449, 360] on button "Iesniegt" at bounding box center [457, 356] width 109 height 26
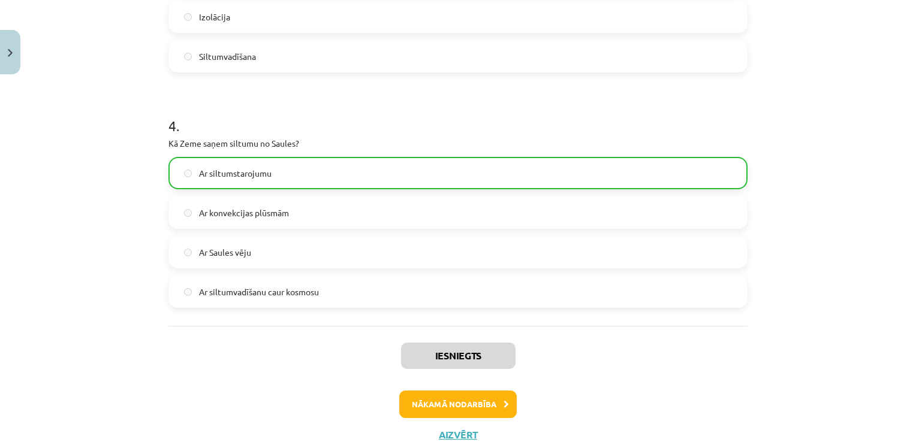
scroll to position [724, 0]
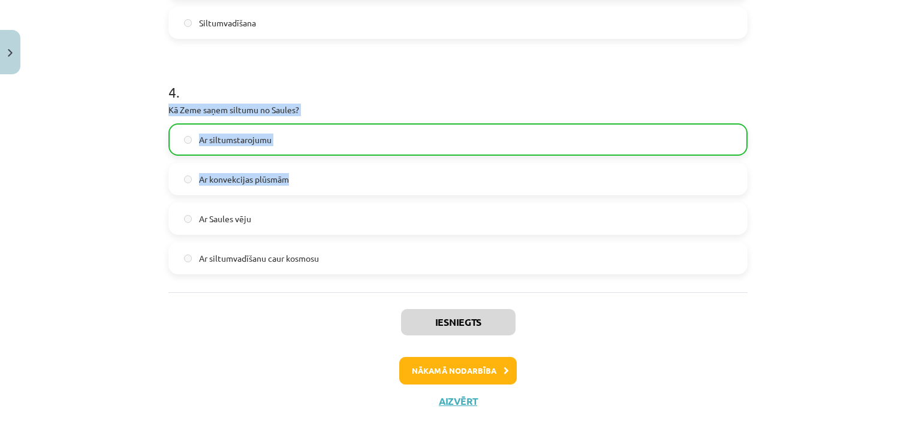
drag, startPoint x: 776, startPoint y: 169, endPoint x: 745, endPoint y: 97, distance: 78.7
click at [745, 97] on div "Mācību tēma: Fizika 9. klases 1. ieskaites mācību materiāls #4 📝 3. tēma. Siltu…" at bounding box center [458, 221] width 916 height 442
drag, startPoint x: 745, startPoint y: 97, endPoint x: 817, endPoint y: 102, distance: 72.1
click at [817, 102] on div "Mācību tēma: Fizika 9. klases 1. ieskaites mācību materiāls #4 📝 3. tēma. Siltu…" at bounding box center [458, 221] width 916 height 442
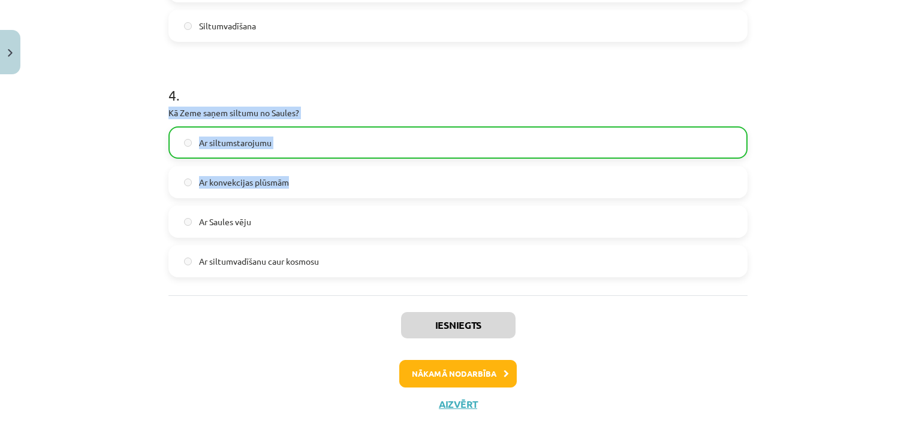
scroll to position [733, 0]
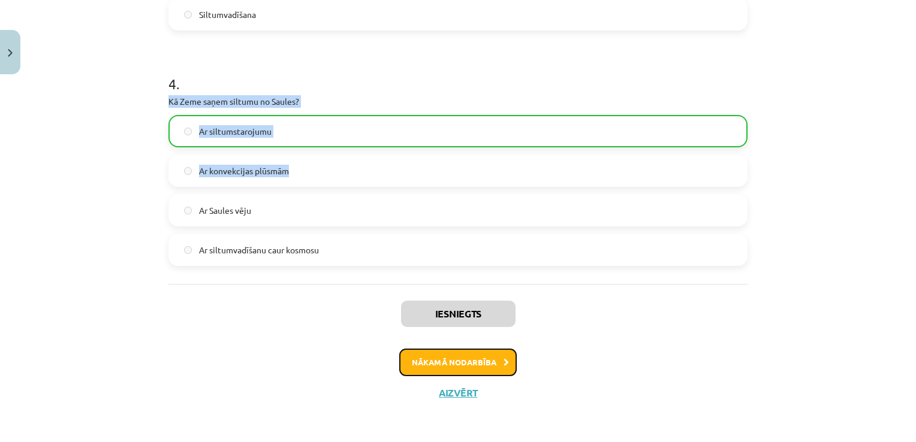
click at [442, 354] on button "Nākamā nodarbība" at bounding box center [457, 363] width 117 height 28
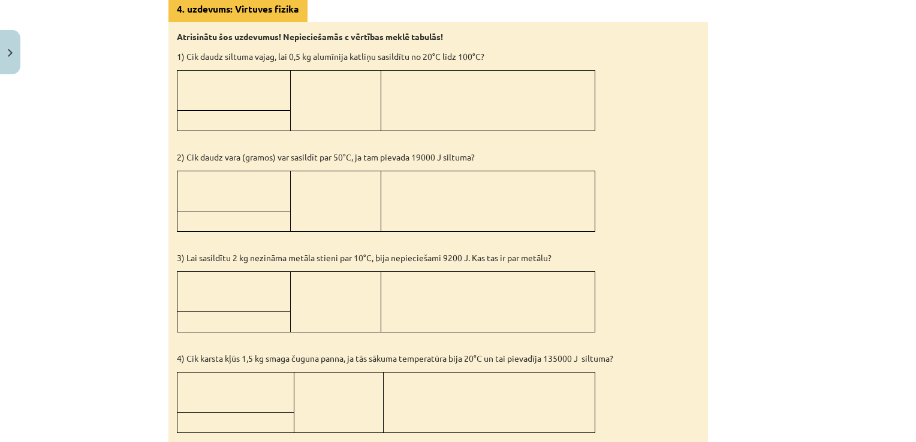
scroll to position [1001, 0]
click at [195, 81] on td at bounding box center [233, 91] width 113 height 40
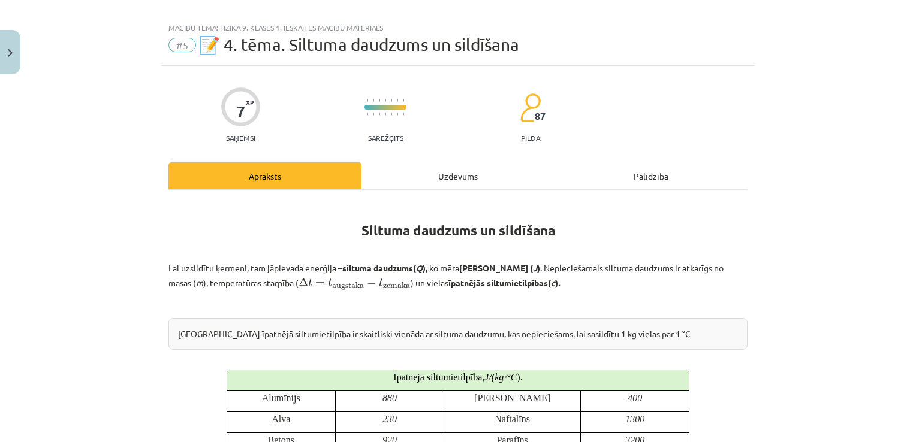
scroll to position [4, 0]
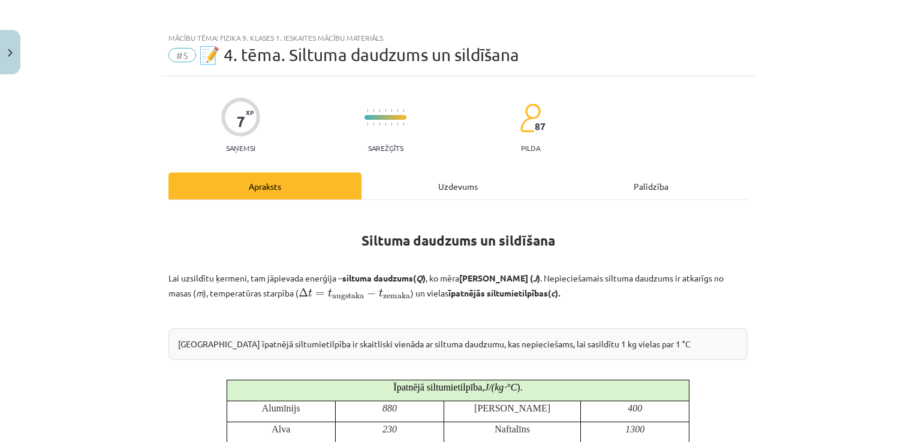
click at [451, 179] on div "Uzdevums" at bounding box center [457, 186] width 193 height 27
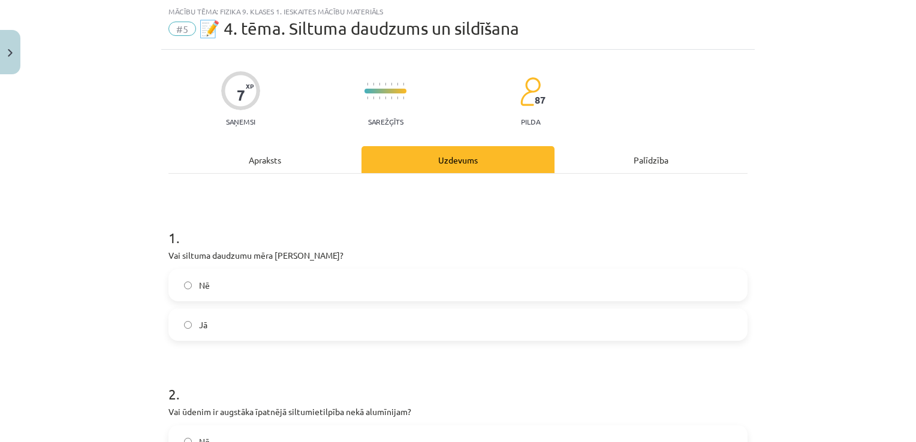
click at [451, 179] on div "1 . Vai siltuma daudzumu mēra Celsija grādos? Nē Jā 2 . Vai ūdenim ir augstāka …" at bounding box center [457, 443] width 579 height 538
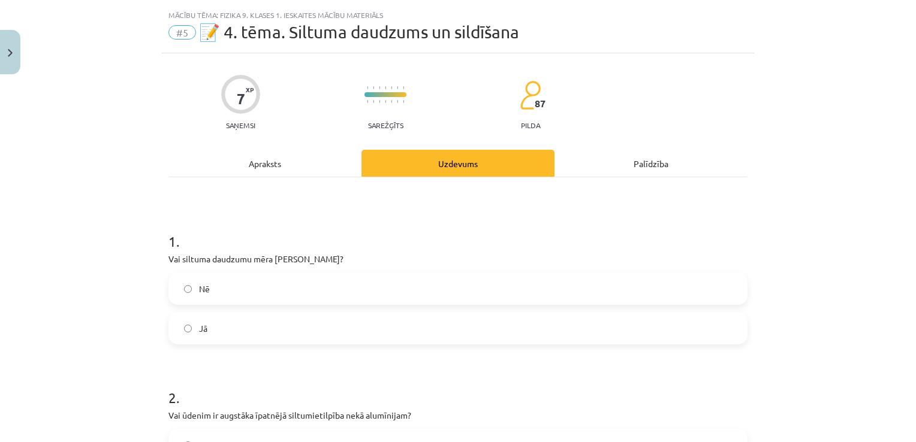
scroll to position [25, 0]
click at [255, 156] on div "Apraksts" at bounding box center [264, 164] width 193 height 27
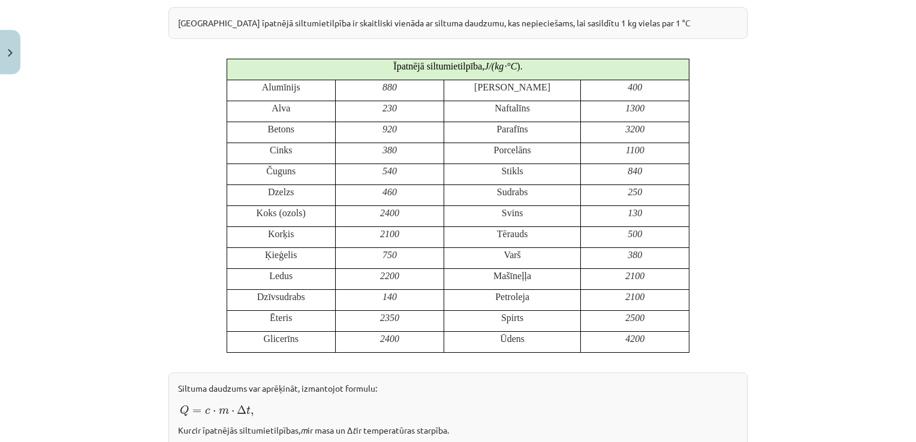
scroll to position [0, 0]
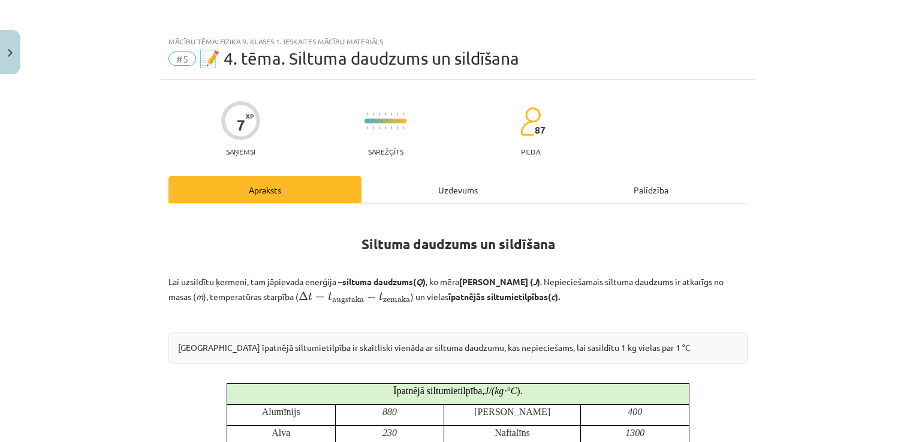
click at [426, 190] on div "Uzdevums" at bounding box center [457, 189] width 193 height 27
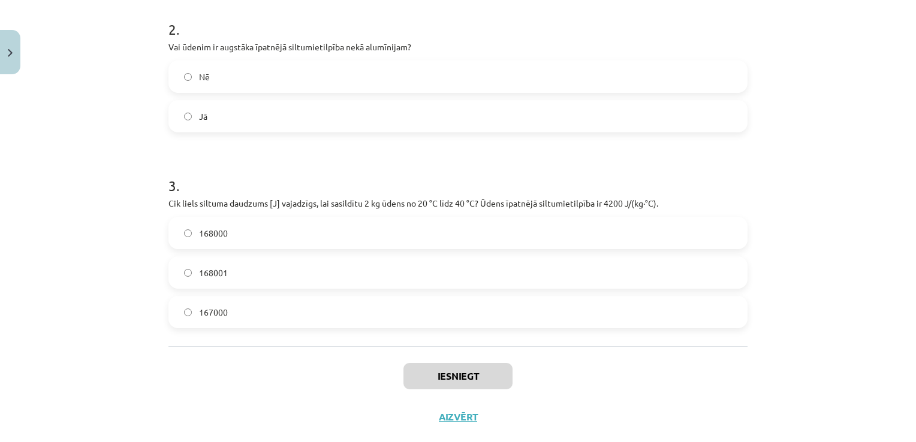
scroll to position [420, 0]
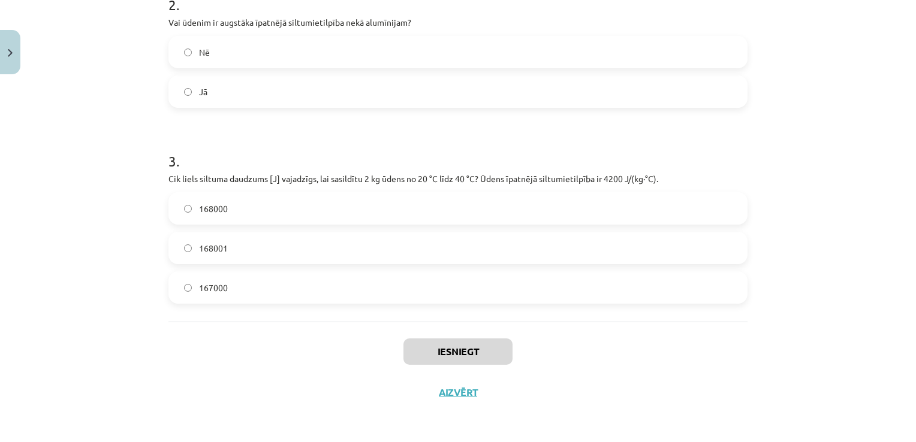
click at [369, 95] on label "Jā" at bounding box center [458, 92] width 577 height 30
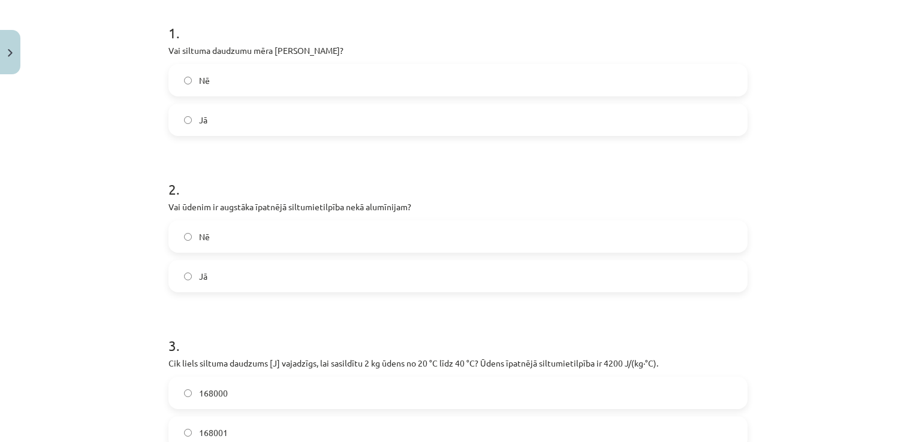
scroll to position [222, 0]
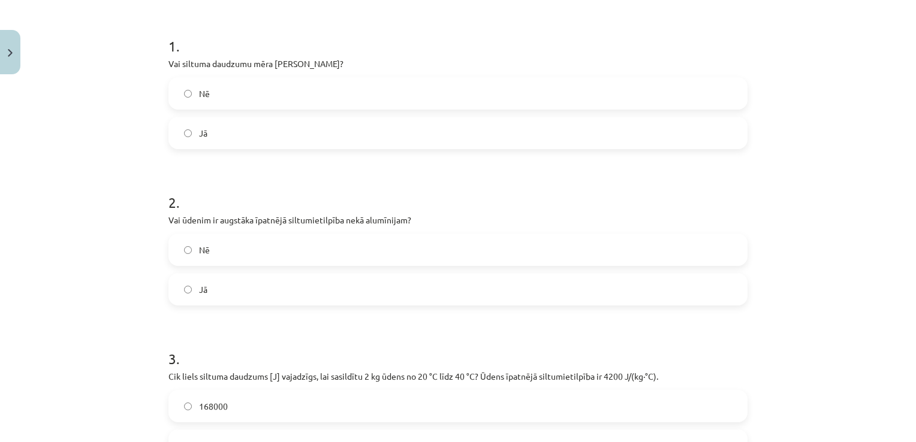
click at [365, 95] on label "Nē" at bounding box center [458, 94] width 577 height 30
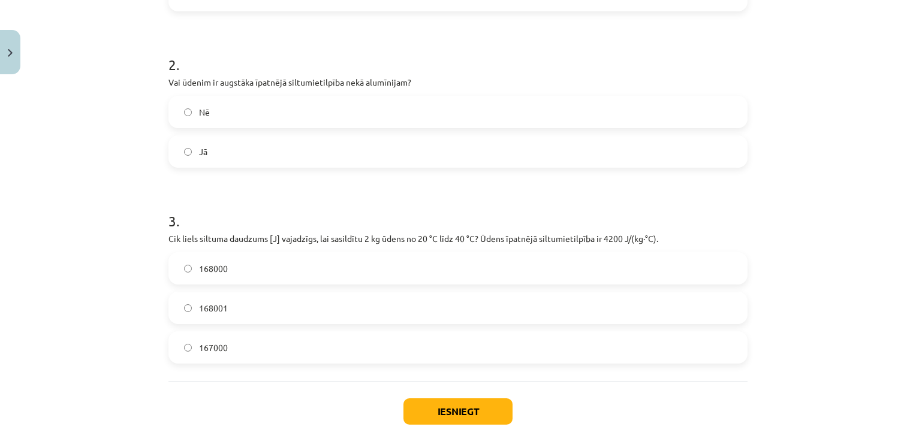
scroll to position [362, 0]
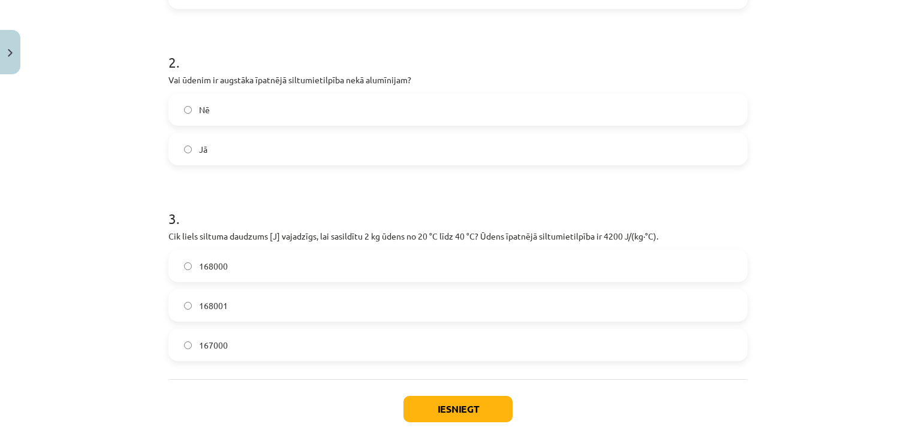
click at [365, 95] on label "Nē" at bounding box center [458, 110] width 577 height 30
click at [337, 270] on label "168000" at bounding box center [458, 266] width 577 height 30
click at [465, 410] on button "Iesniegt" at bounding box center [457, 409] width 109 height 26
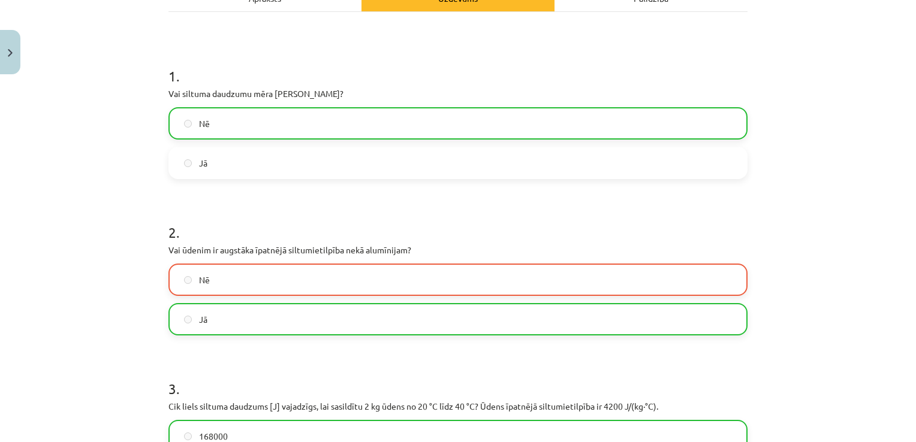
scroll to position [457, 0]
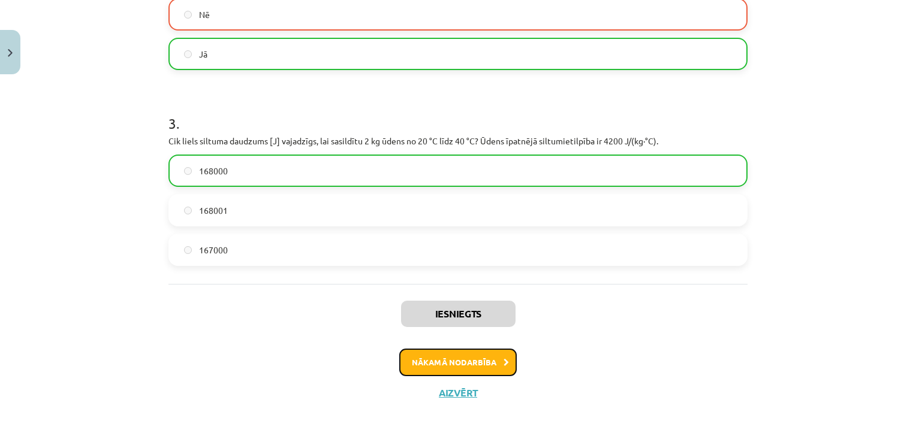
click at [489, 368] on button "Nākamā nodarbība" at bounding box center [457, 363] width 117 height 28
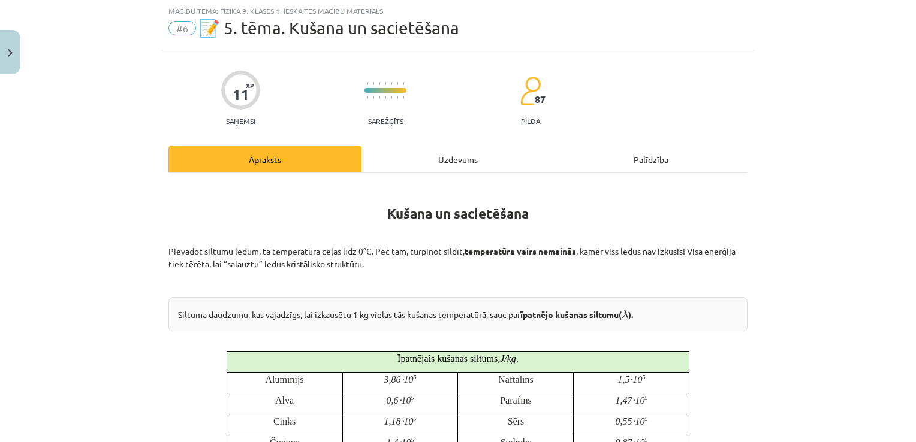
scroll to position [30, 0]
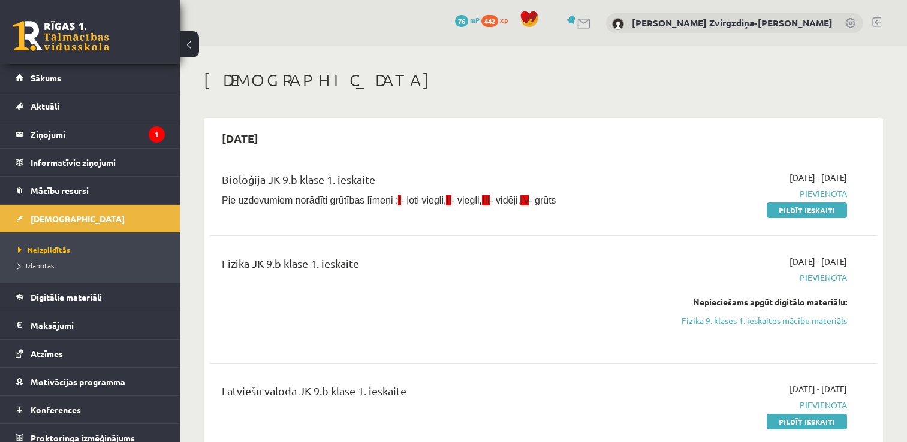
scroll to position [117, 0]
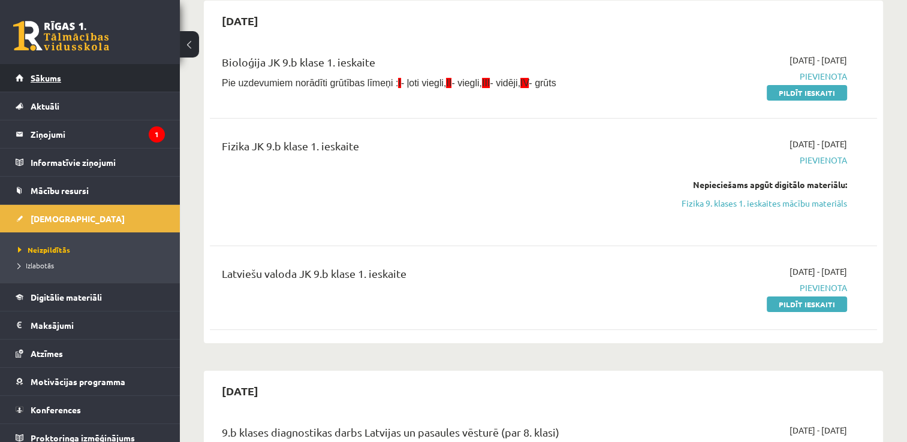
click at [98, 89] on link "Sākums" at bounding box center [90, 78] width 149 height 28
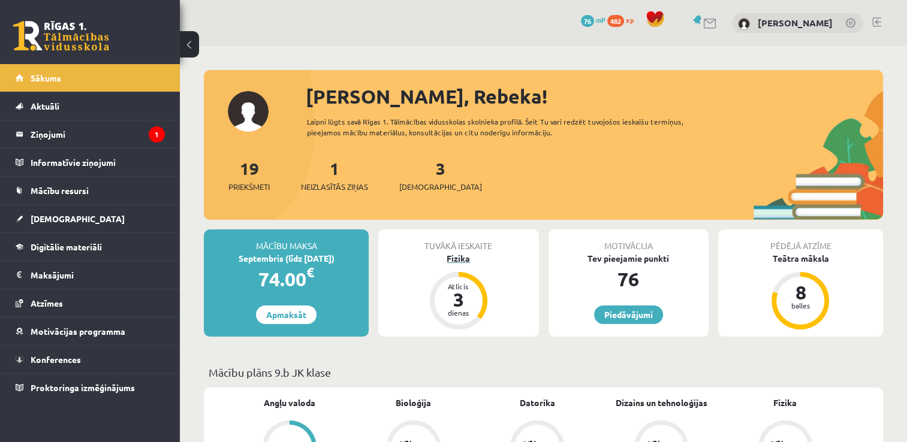
click at [461, 299] on div "3" at bounding box center [459, 299] width 36 height 19
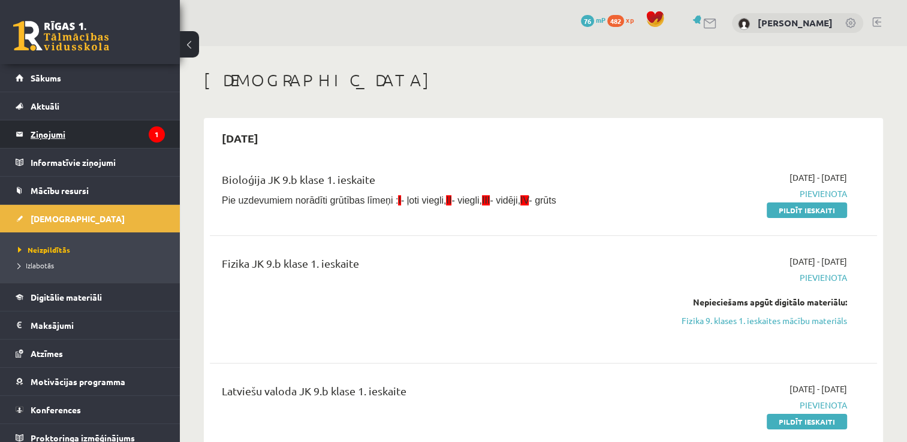
click at [138, 129] on legend "Ziņojumi 1" at bounding box center [98, 134] width 134 height 28
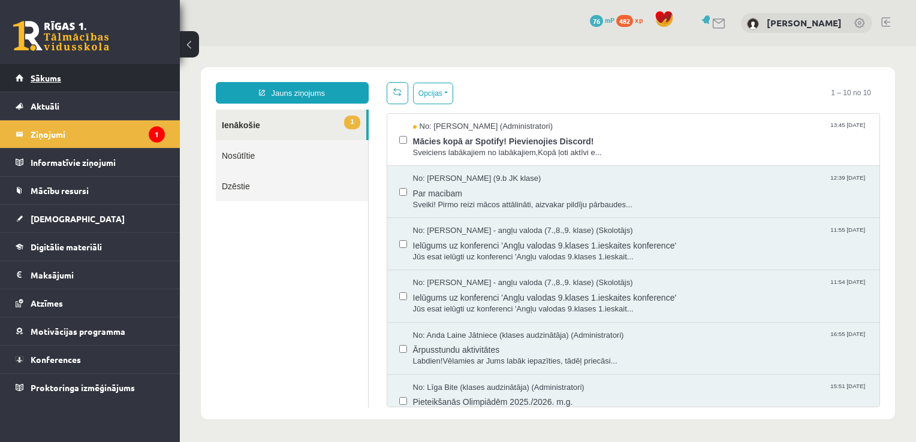
click at [151, 66] on link "Sākums" at bounding box center [90, 78] width 149 height 28
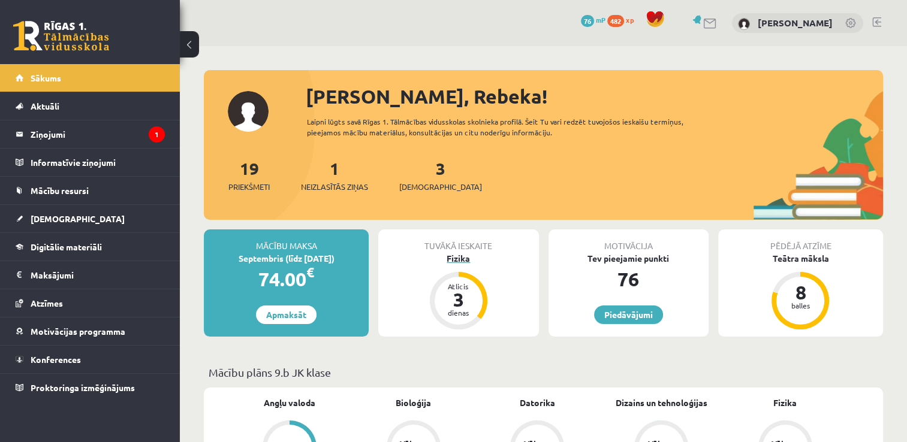
click at [462, 258] on div "Fizika" at bounding box center [458, 258] width 160 height 13
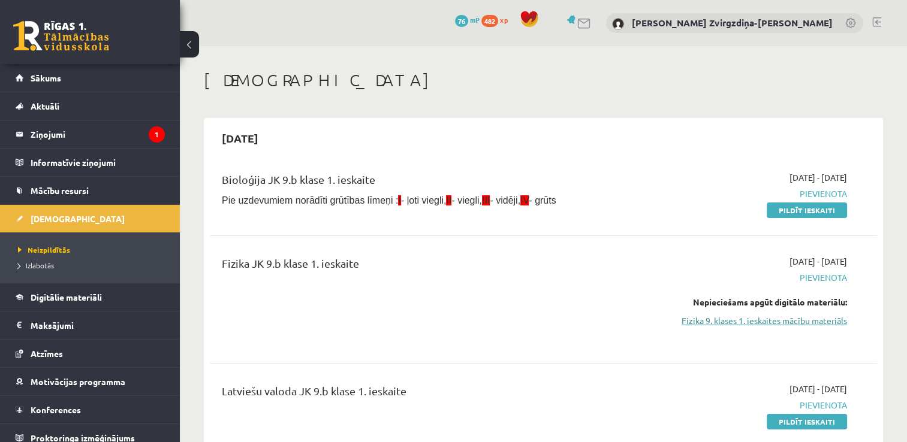
click at [800, 318] on link "Fizika 9. klases 1. ieskaites mācību materiāls" at bounding box center [748, 321] width 197 height 13
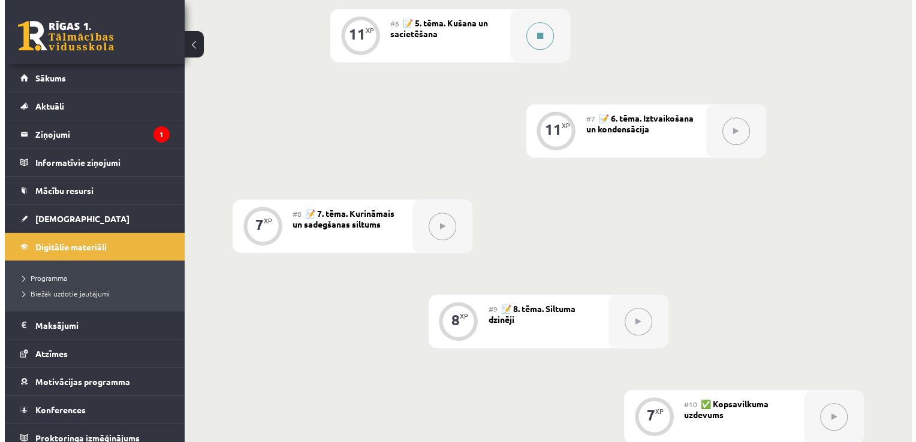
scroll to position [791, 0]
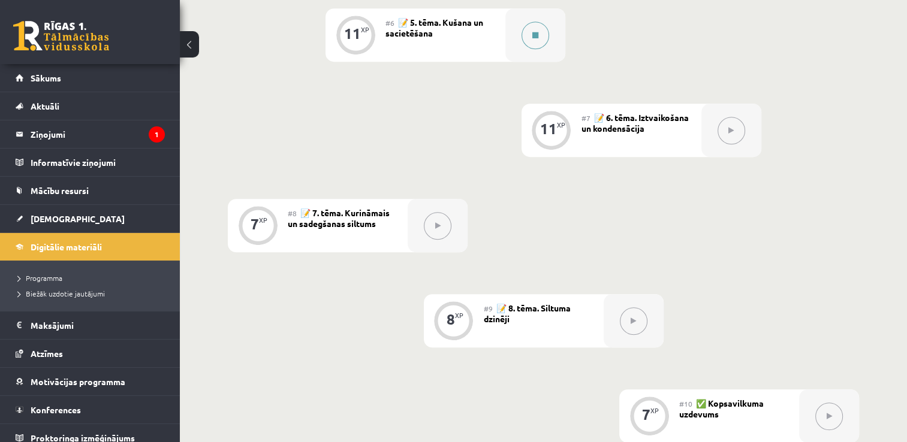
click at [535, 30] on button at bounding box center [536, 36] width 28 height 28
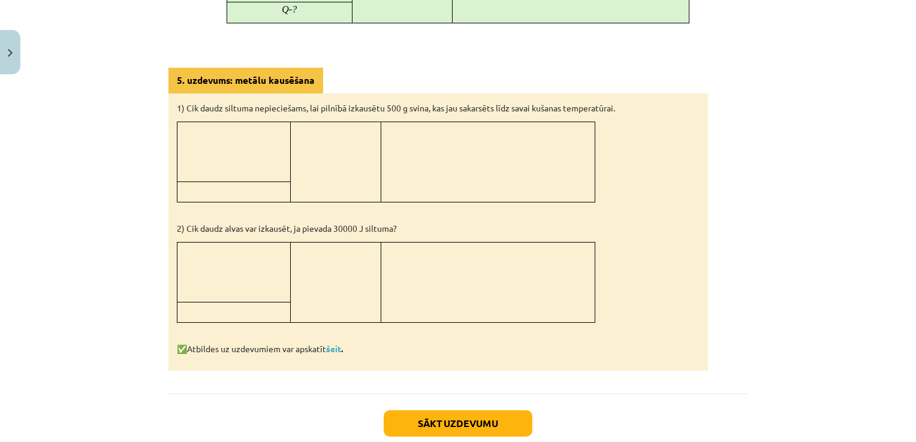
scroll to position [1074, 0]
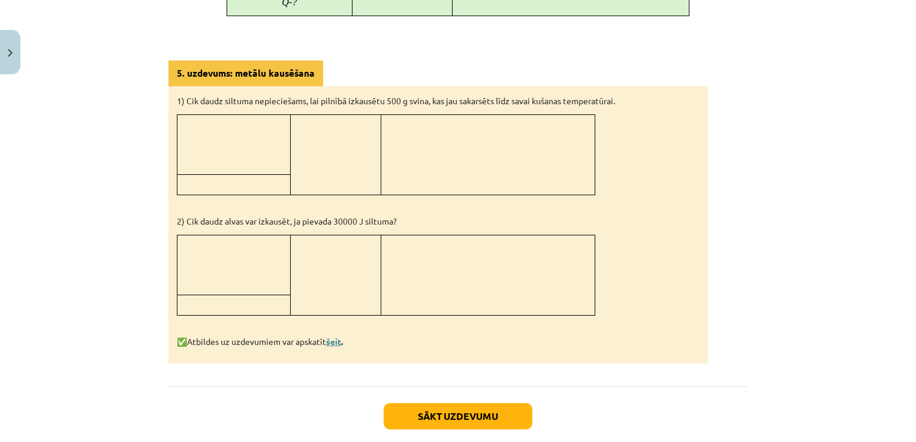
click at [339, 339] on link "šeit" at bounding box center [333, 341] width 15 height 11
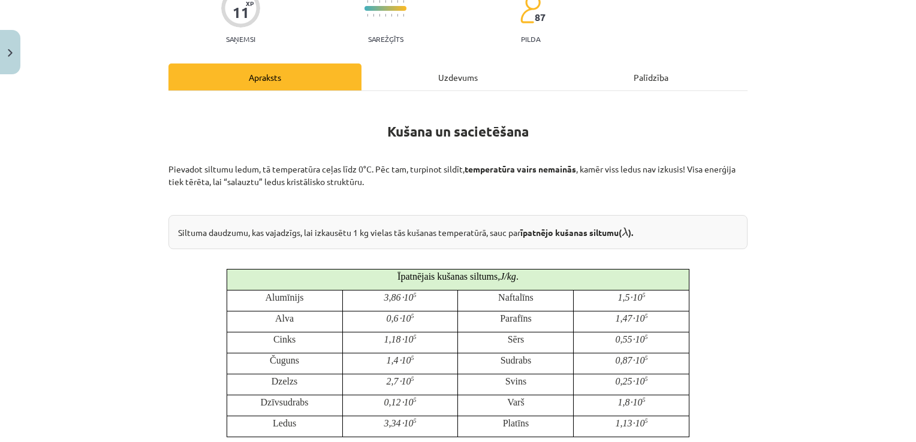
scroll to position [0, 0]
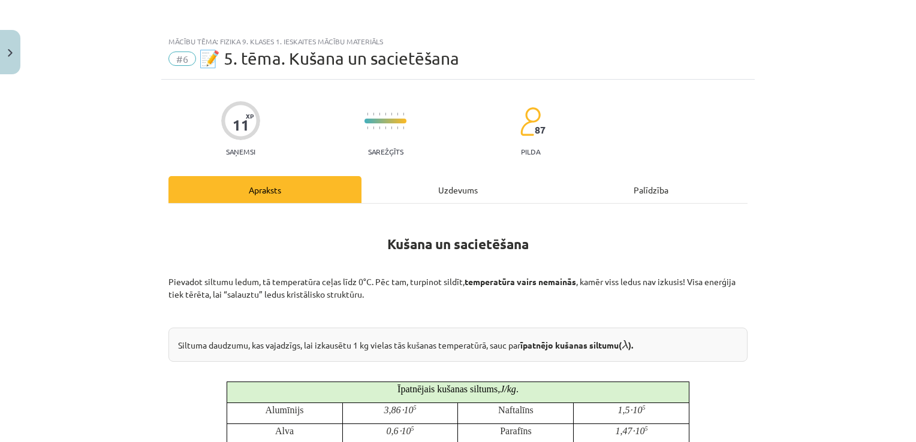
click at [451, 197] on div "Uzdevums" at bounding box center [457, 189] width 193 height 27
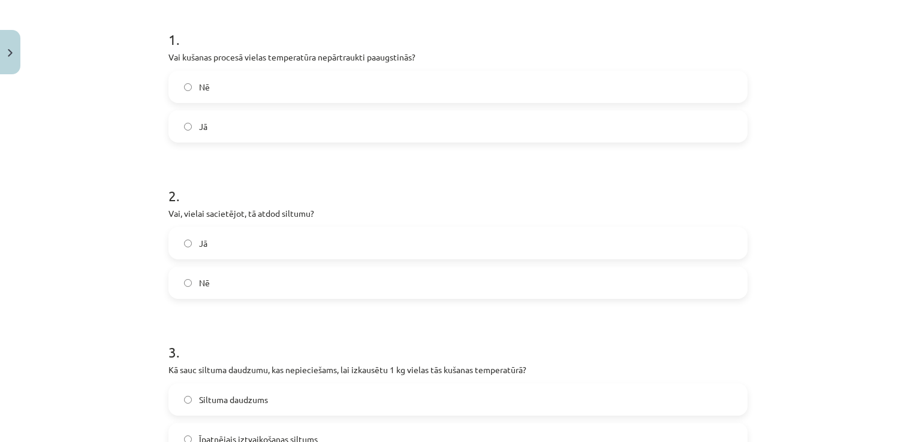
scroll to position [219, 0]
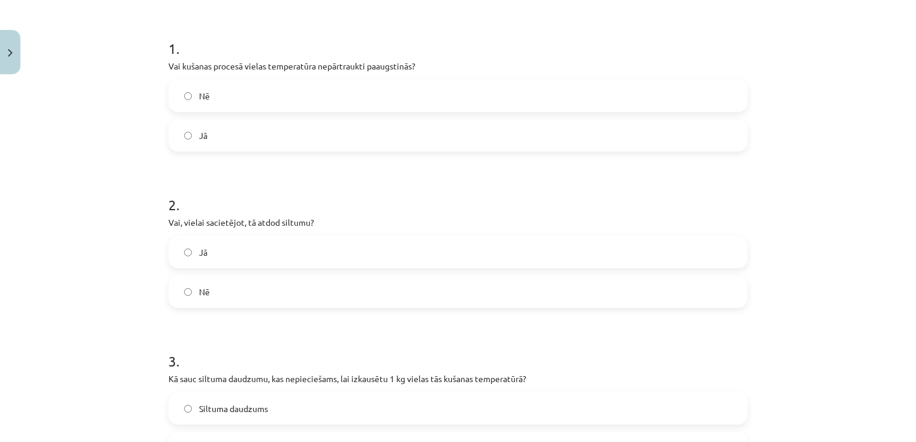
click at [345, 128] on label "Jā" at bounding box center [458, 135] width 577 height 30
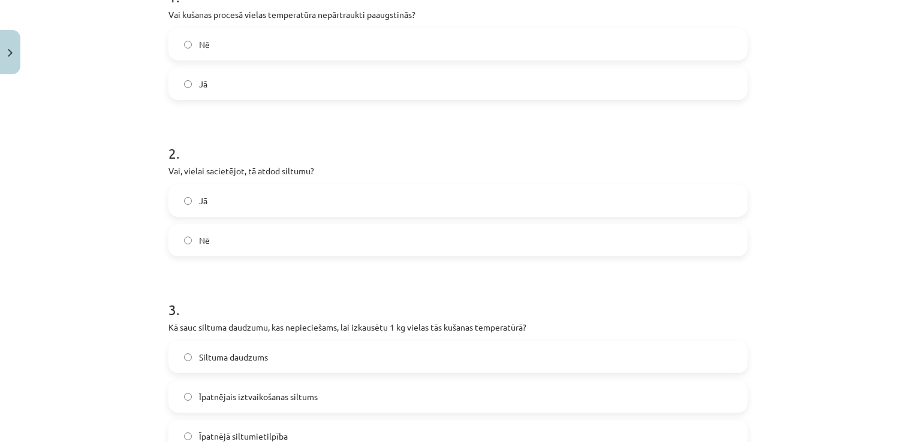
scroll to position [273, 0]
click at [321, 187] on label "Jā" at bounding box center [458, 199] width 577 height 30
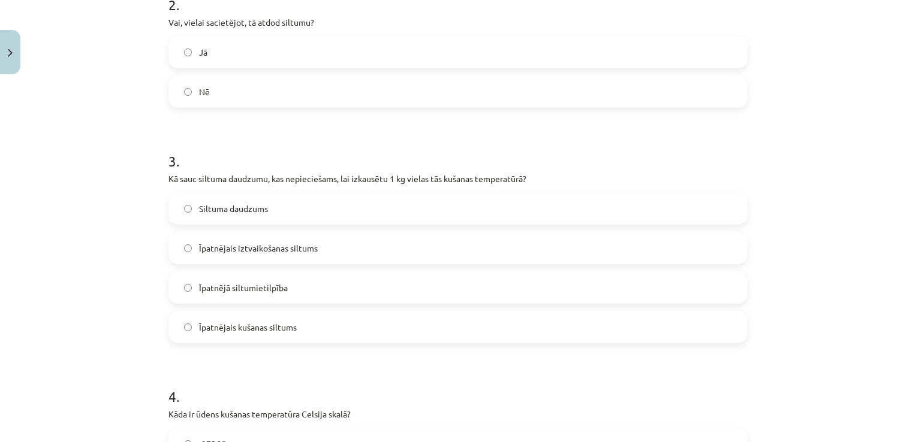
scroll to position [421, 0]
click at [305, 326] on label "Īpatnējais kušanas siltums" at bounding box center [458, 326] width 577 height 30
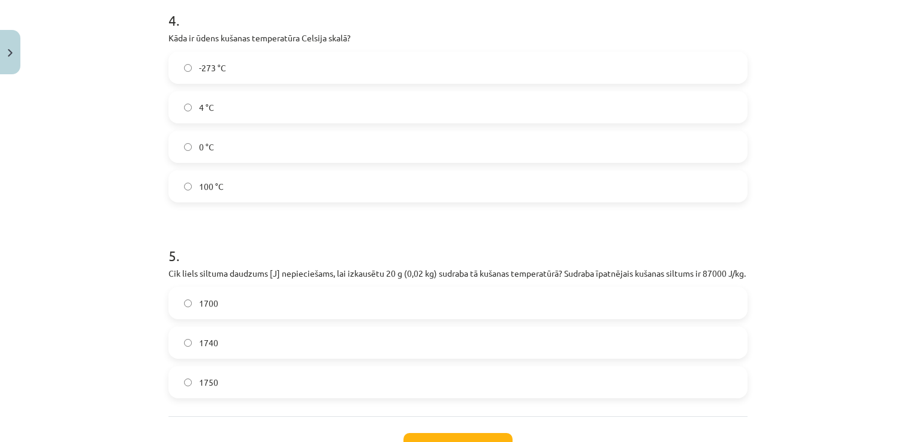
scroll to position [797, 0]
click at [295, 154] on label "0 °C" at bounding box center [458, 146] width 577 height 30
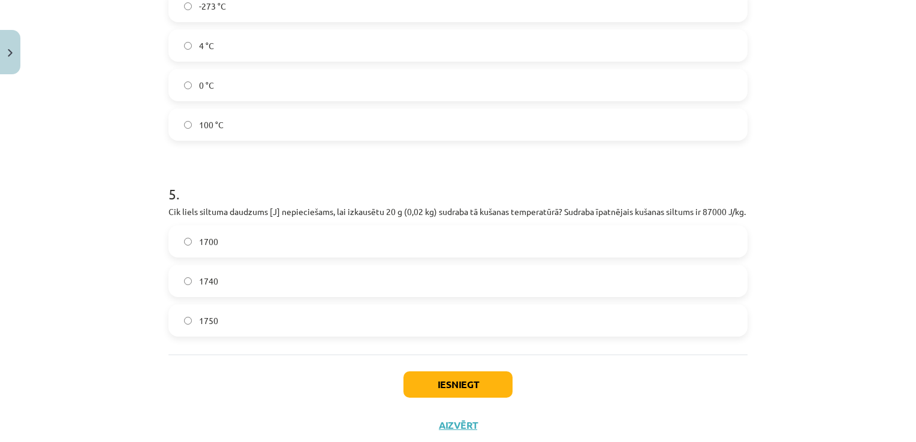
scroll to position [903, 0]
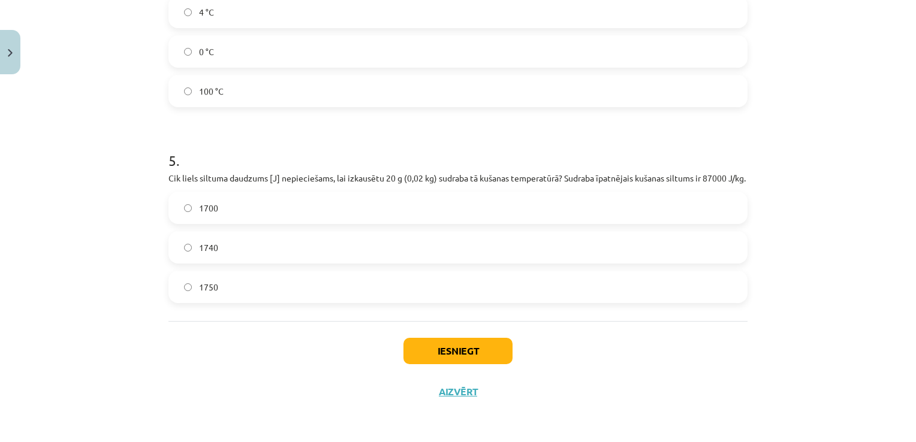
click at [380, 260] on label "1740" at bounding box center [458, 248] width 577 height 30
click at [469, 355] on button "Iesniegt" at bounding box center [457, 351] width 109 height 26
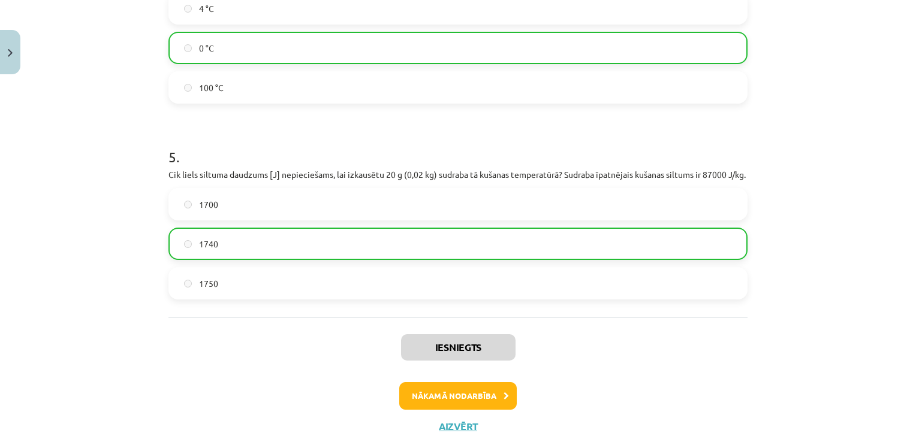
scroll to position [902, 0]
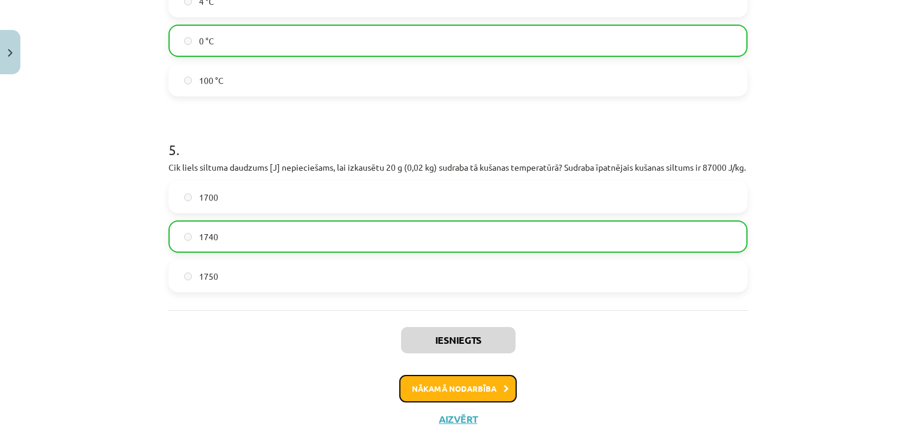
click at [473, 388] on button "Nākamā nodarbība" at bounding box center [457, 389] width 117 height 28
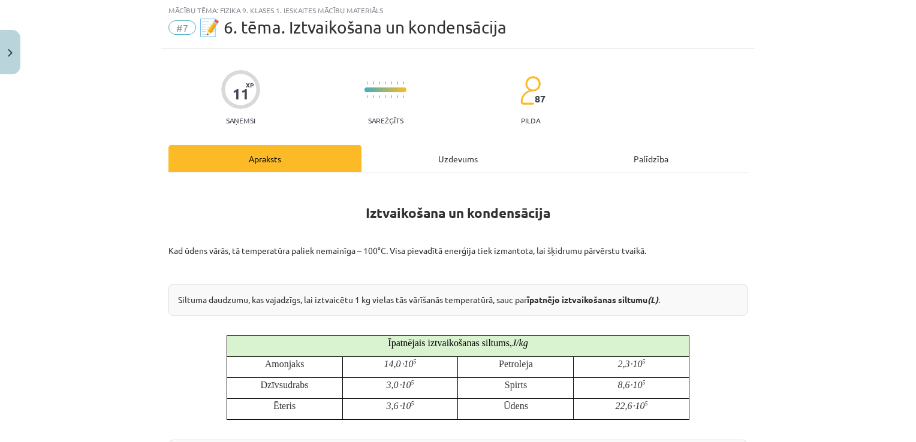
scroll to position [30, 0]
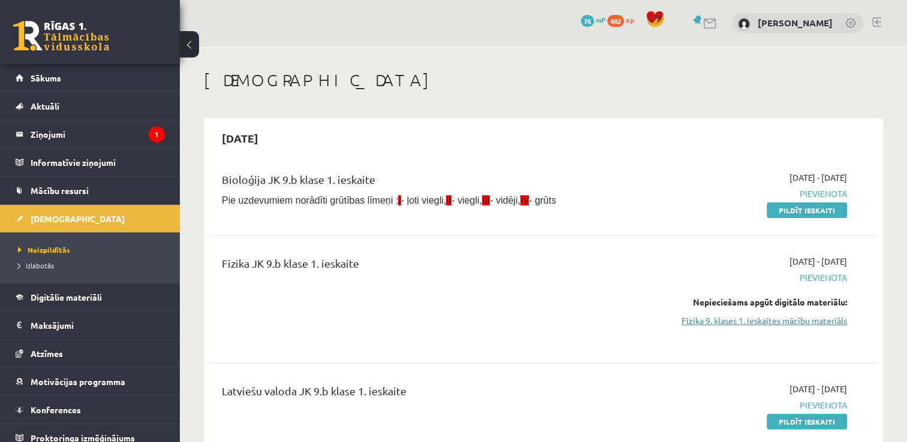
click at [712, 324] on link "Fizika 9. klases 1. ieskaites mācību materiāls" at bounding box center [748, 321] width 197 height 13
click at [120, 308] on link "Digitālie materiāli" at bounding box center [90, 298] width 149 height 28
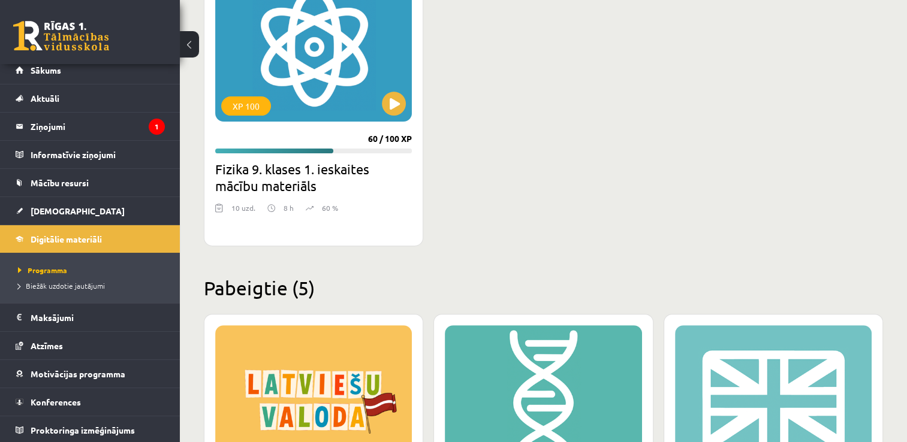
scroll to position [381, 0]
click at [393, 110] on button at bounding box center [394, 104] width 24 height 24
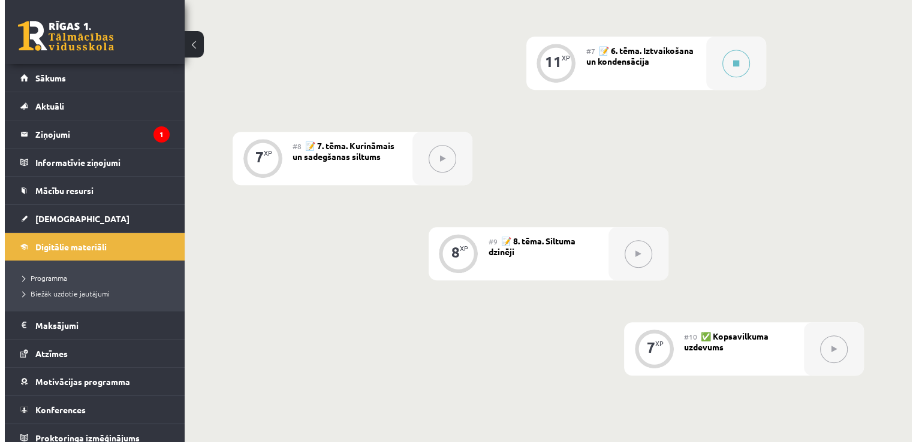
scroll to position [858, 0]
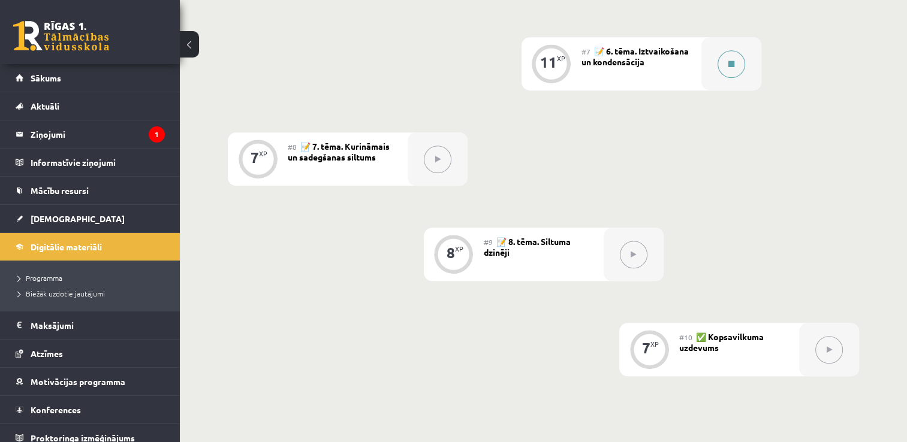
click at [725, 53] on button at bounding box center [732, 64] width 28 height 28
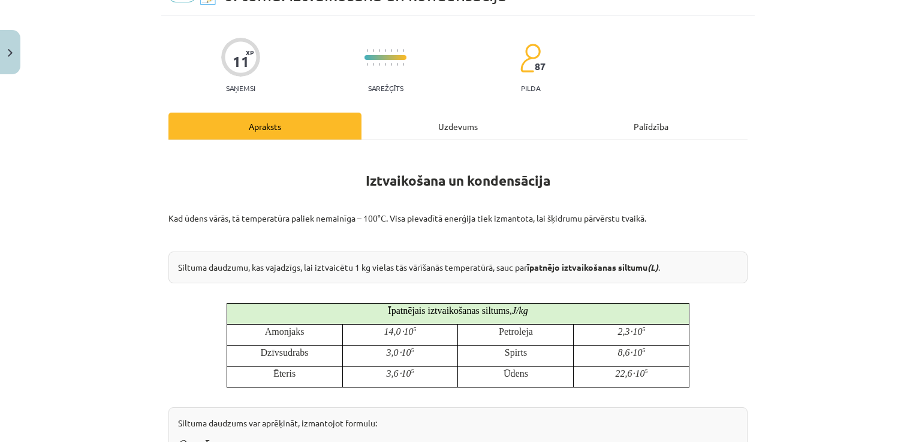
scroll to position [52, 0]
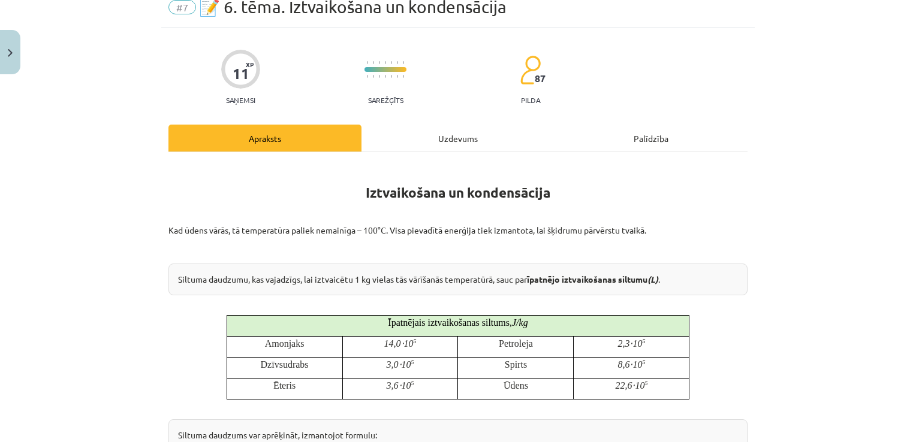
click at [487, 142] on div "Uzdevums" at bounding box center [457, 138] width 193 height 27
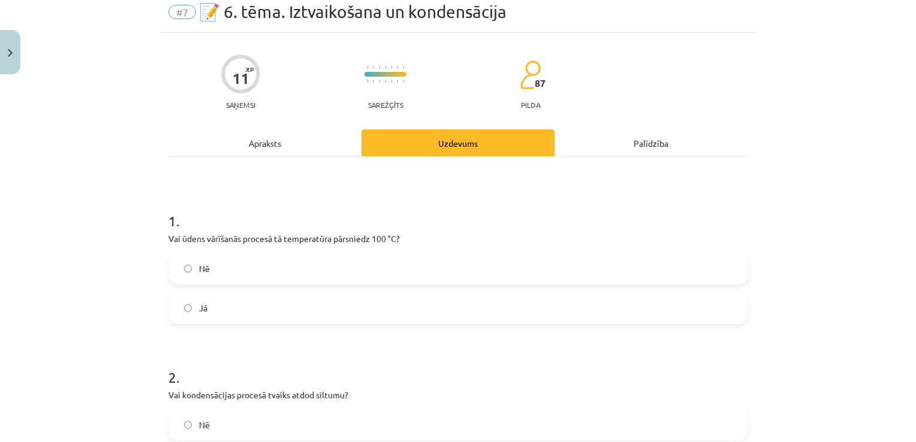
scroll to position [37, 0]
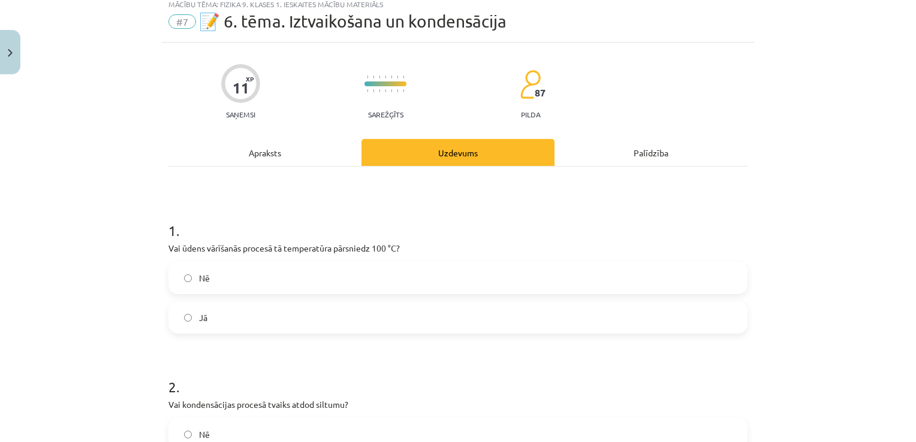
click at [276, 149] on div "Apraksts" at bounding box center [264, 152] width 193 height 27
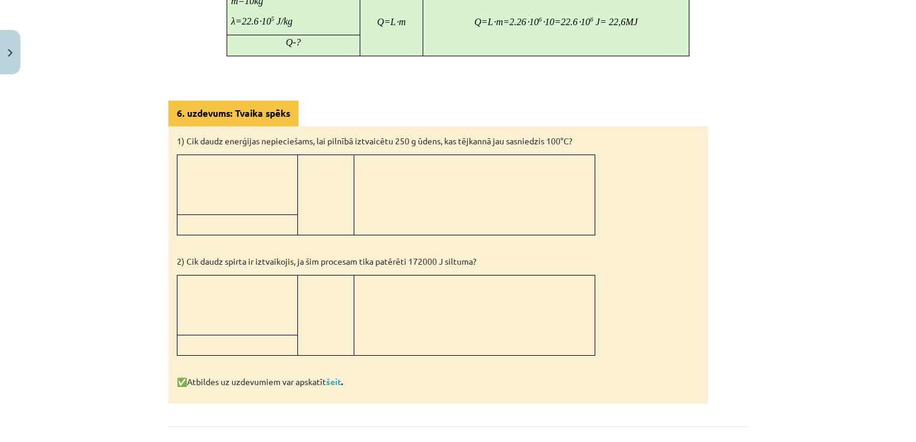
scroll to position [974, 0]
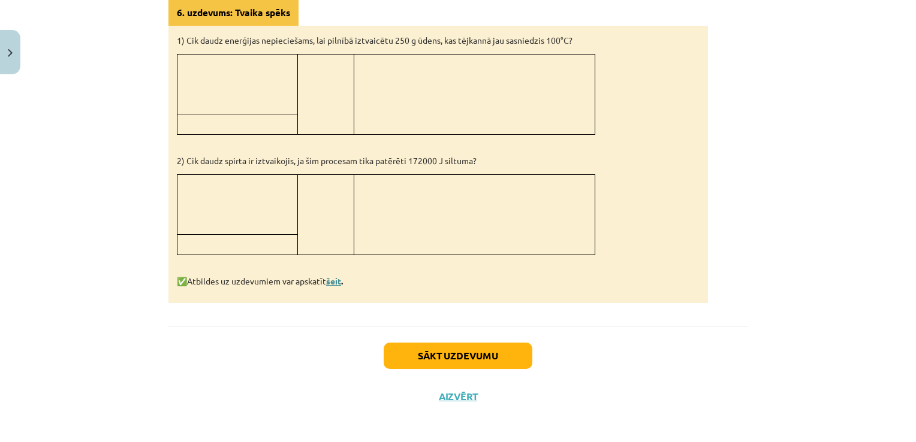
click at [336, 276] on link "šeit" at bounding box center [333, 281] width 15 height 11
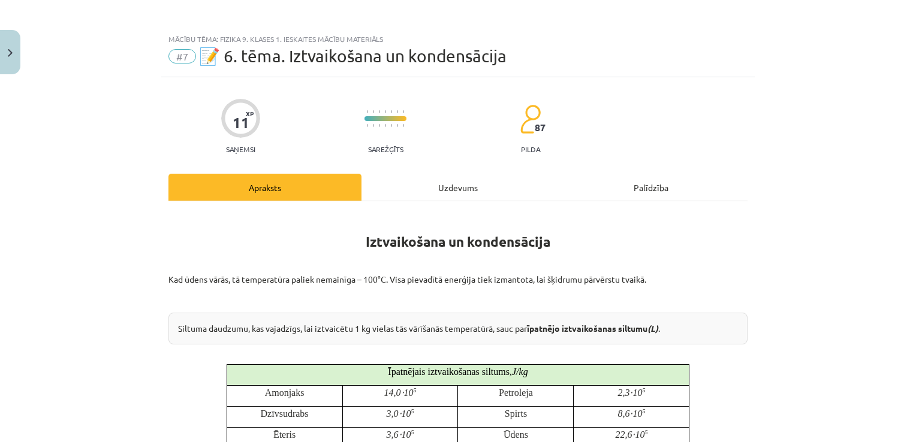
scroll to position [0, 0]
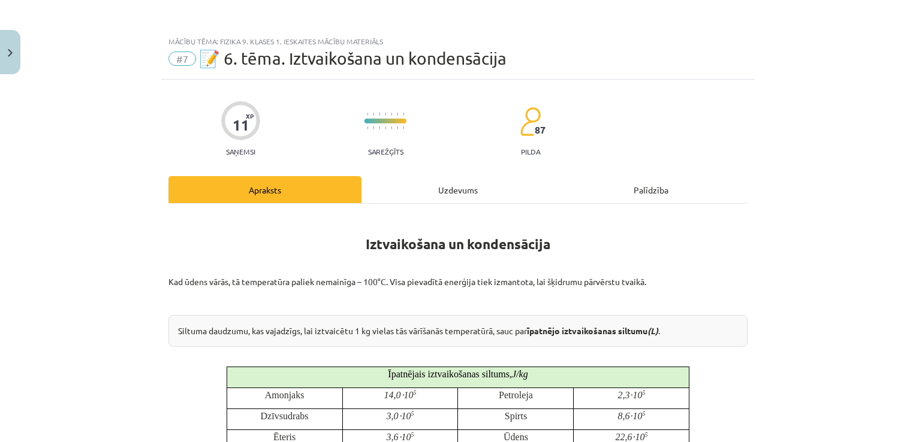
click at [461, 192] on div "Uzdevums" at bounding box center [457, 189] width 193 height 27
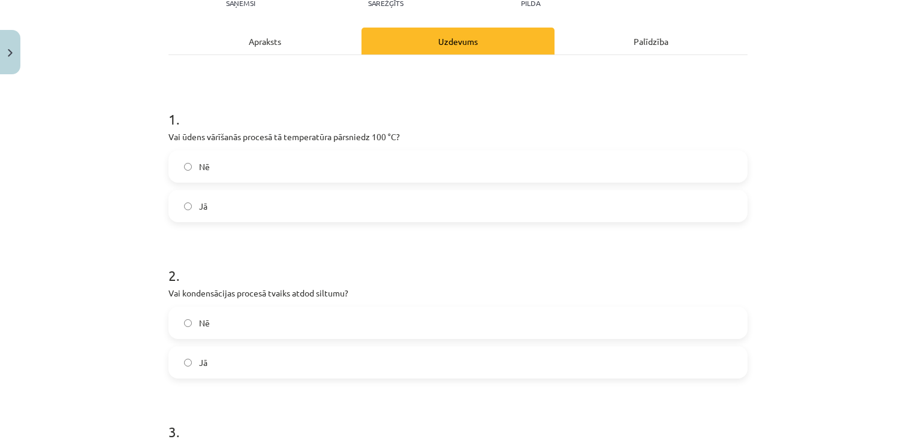
scroll to position [149, 0]
click at [441, 153] on label "Nē" at bounding box center [458, 166] width 577 height 30
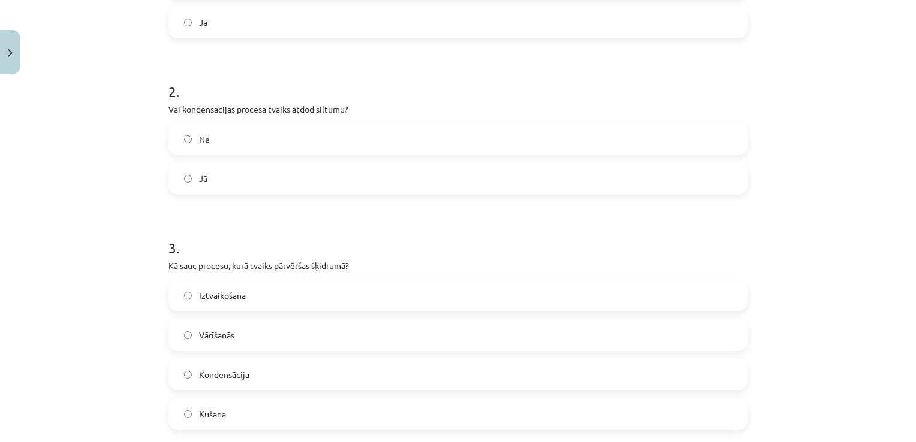
scroll to position [337, 0]
click at [417, 167] on label "Jā" at bounding box center [458, 174] width 577 height 30
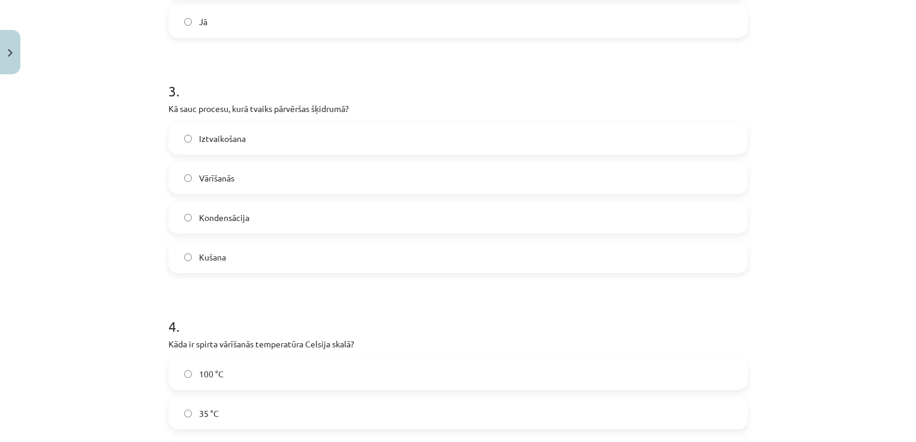
scroll to position [491, 0]
click at [170, 104] on p "Kā sauc procesu, kurā tvaiks pārvēršas šķidrumā?" at bounding box center [457, 107] width 579 height 13
drag, startPoint x: 164, startPoint y: 107, endPoint x: 372, endPoint y: 109, distance: 207.4
click at [372, 109] on p "Kā sauc procesu, kurā tvaiks pārvēršas šķidrumā?" at bounding box center [457, 107] width 579 height 13
copy p "Kā sauc procesu, kurā tvaiks pārvēršas šķidrumā?"
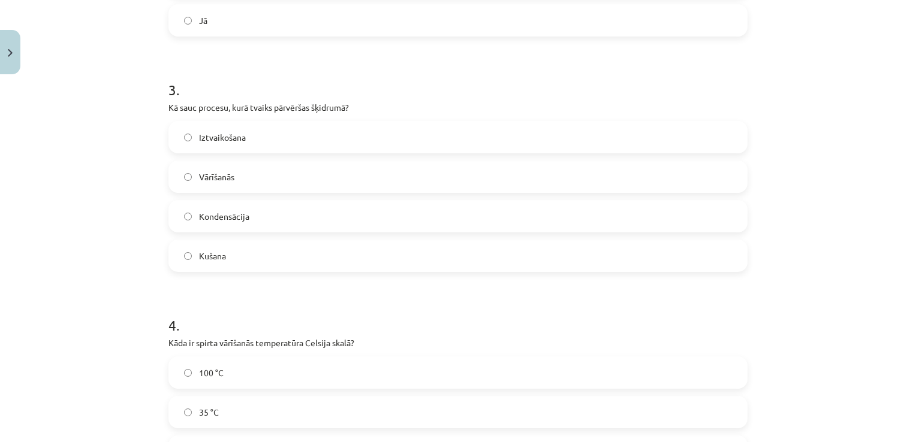
click at [312, 226] on label "Kondensācija" at bounding box center [458, 216] width 577 height 30
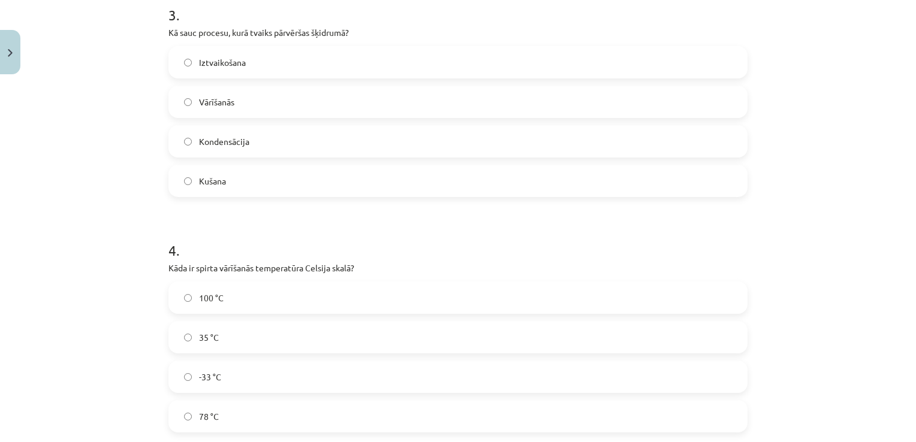
scroll to position [566, 0]
click at [319, 423] on label "78 °C" at bounding box center [458, 416] width 577 height 30
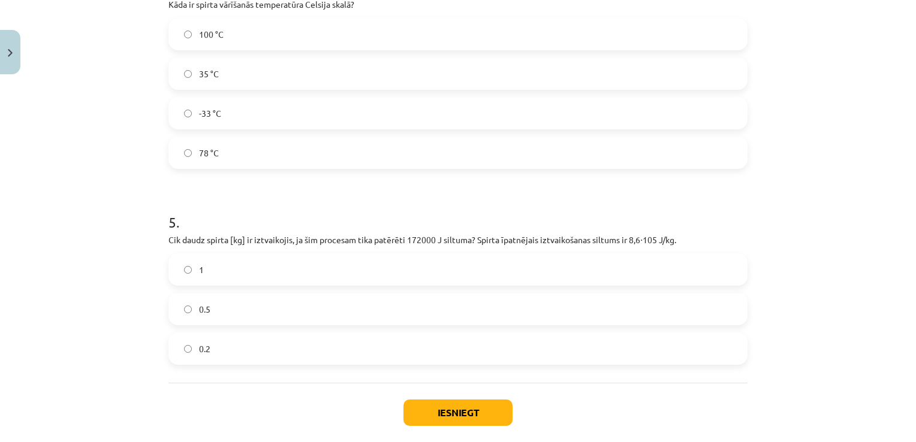
scroll to position [832, 0]
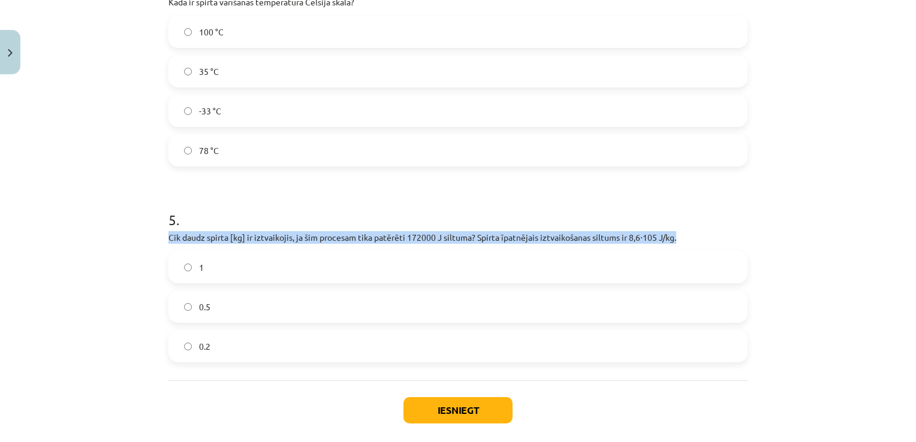
drag, startPoint x: 164, startPoint y: 239, endPoint x: 687, endPoint y: 231, distance: 522.8
click at [687, 231] on p "Cik daudz spirta [kg] ir iztvaikojis, ja šim procesam tika patērēti 172000 J si…" at bounding box center [457, 237] width 579 height 13
copy p "Cik daudz spirta [kg] ir iztvaikojis, ja šim procesam tika patērēti 172000 J si…"
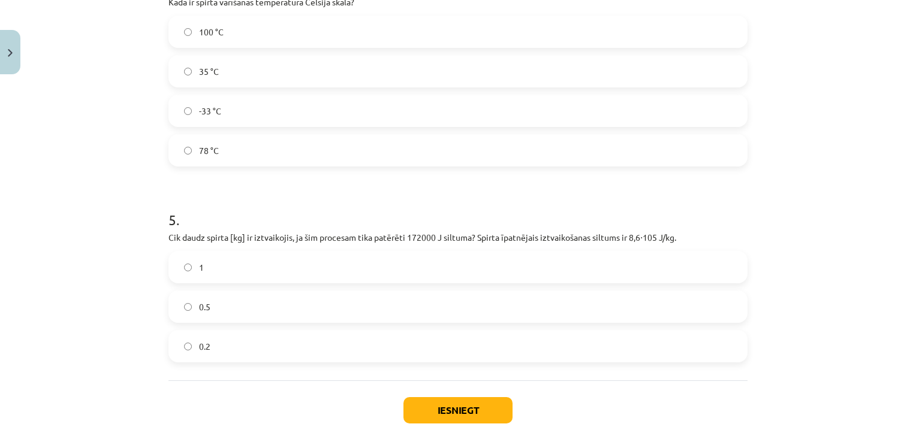
click at [399, 354] on label "0.2" at bounding box center [458, 347] width 577 height 30
click at [451, 410] on button "Iesniegt" at bounding box center [457, 410] width 109 height 26
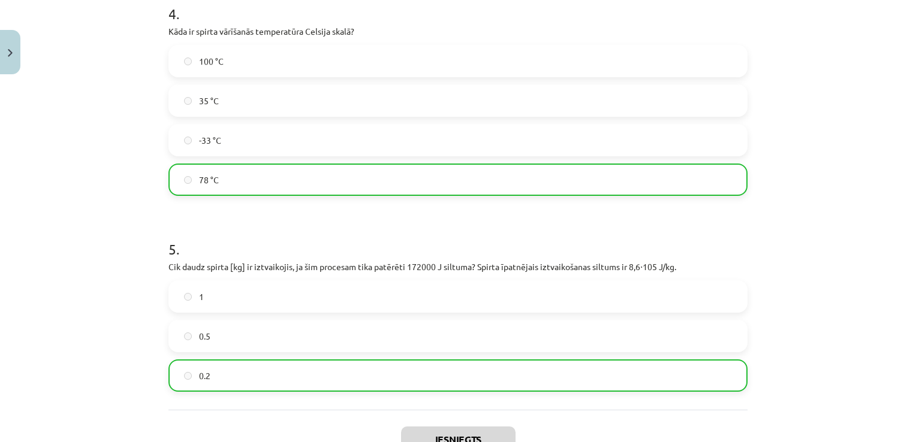
scroll to position [928, 0]
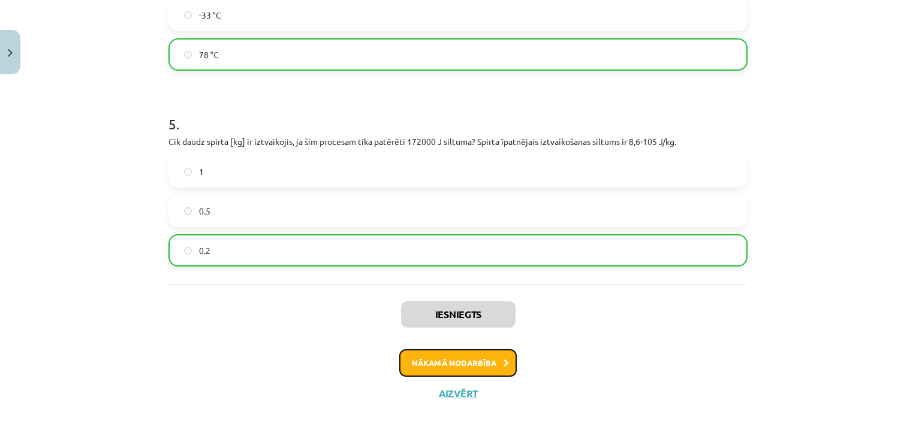
click at [469, 357] on button "Nākamā nodarbība" at bounding box center [457, 363] width 117 height 28
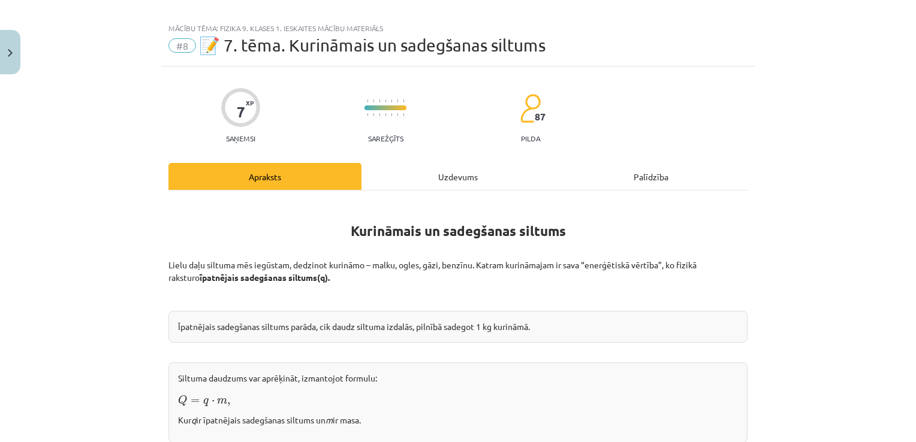
scroll to position [0, 0]
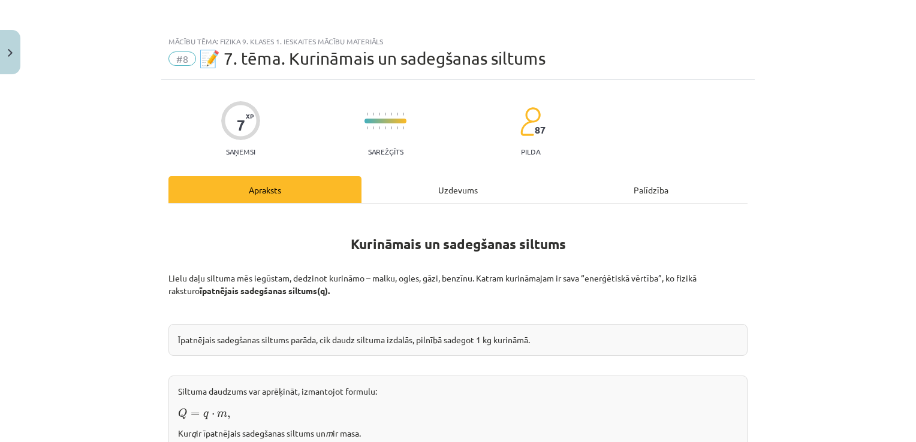
click at [471, 188] on div "Uzdevums" at bounding box center [457, 189] width 193 height 27
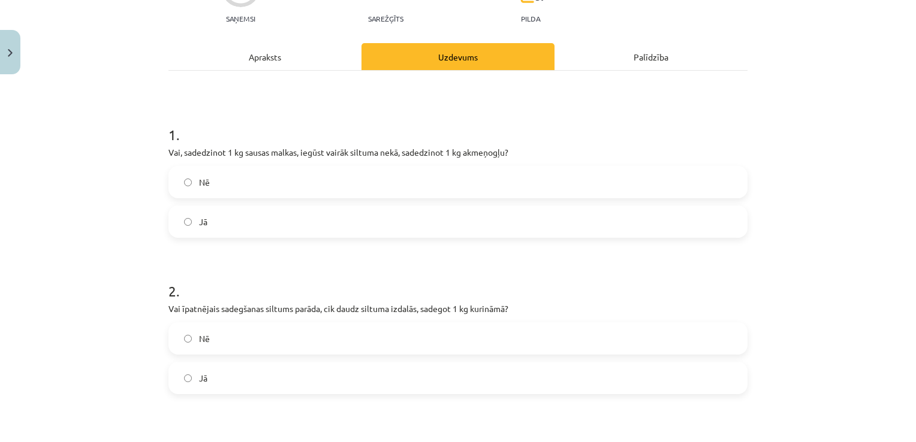
scroll to position [134, 0]
click at [269, 54] on div "Apraksts" at bounding box center [264, 55] width 193 height 27
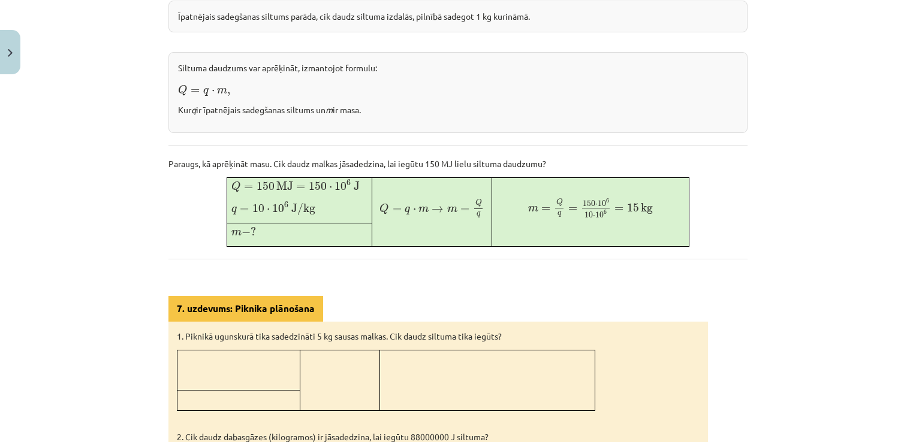
scroll to position [0, 0]
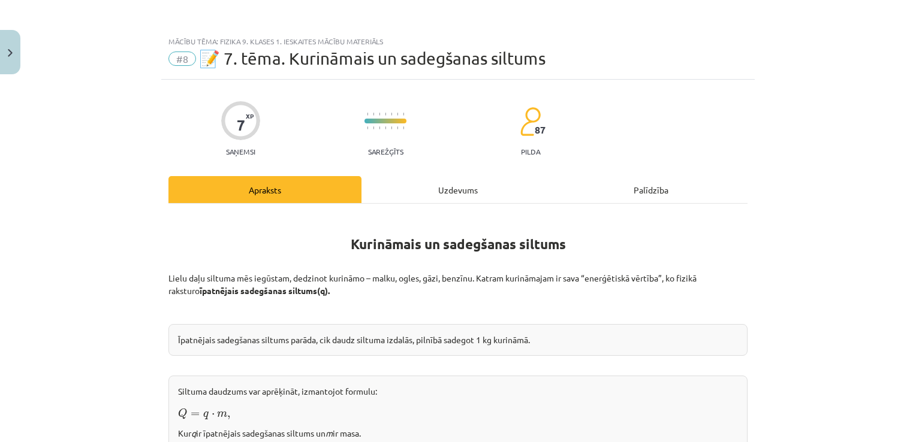
click at [457, 193] on div "Uzdevums" at bounding box center [457, 189] width 193 height 27
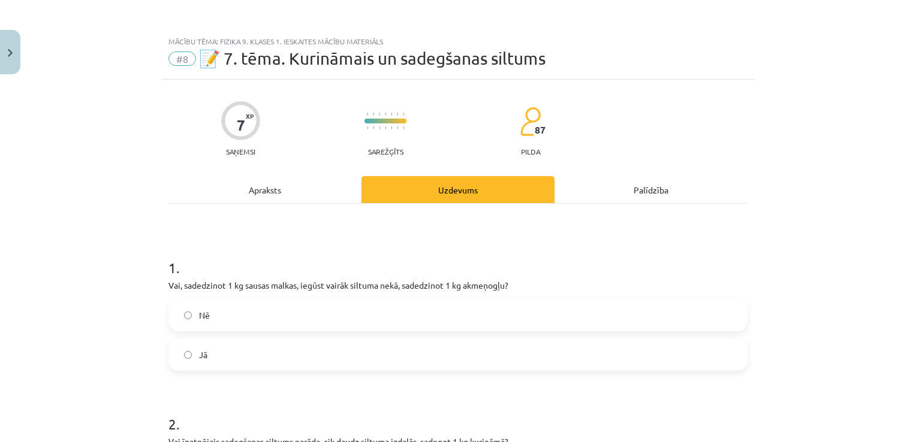
click at [294, 190] on div "Apraksts" at bounding box center [264, 189] width 193 height 27
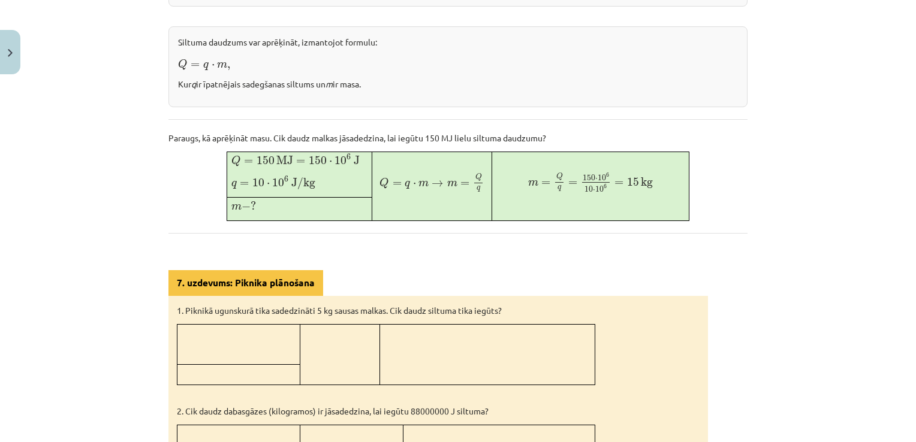
scroll to position [350, 0]
